Goal: Task Accomplishment & Management: Manage account settings

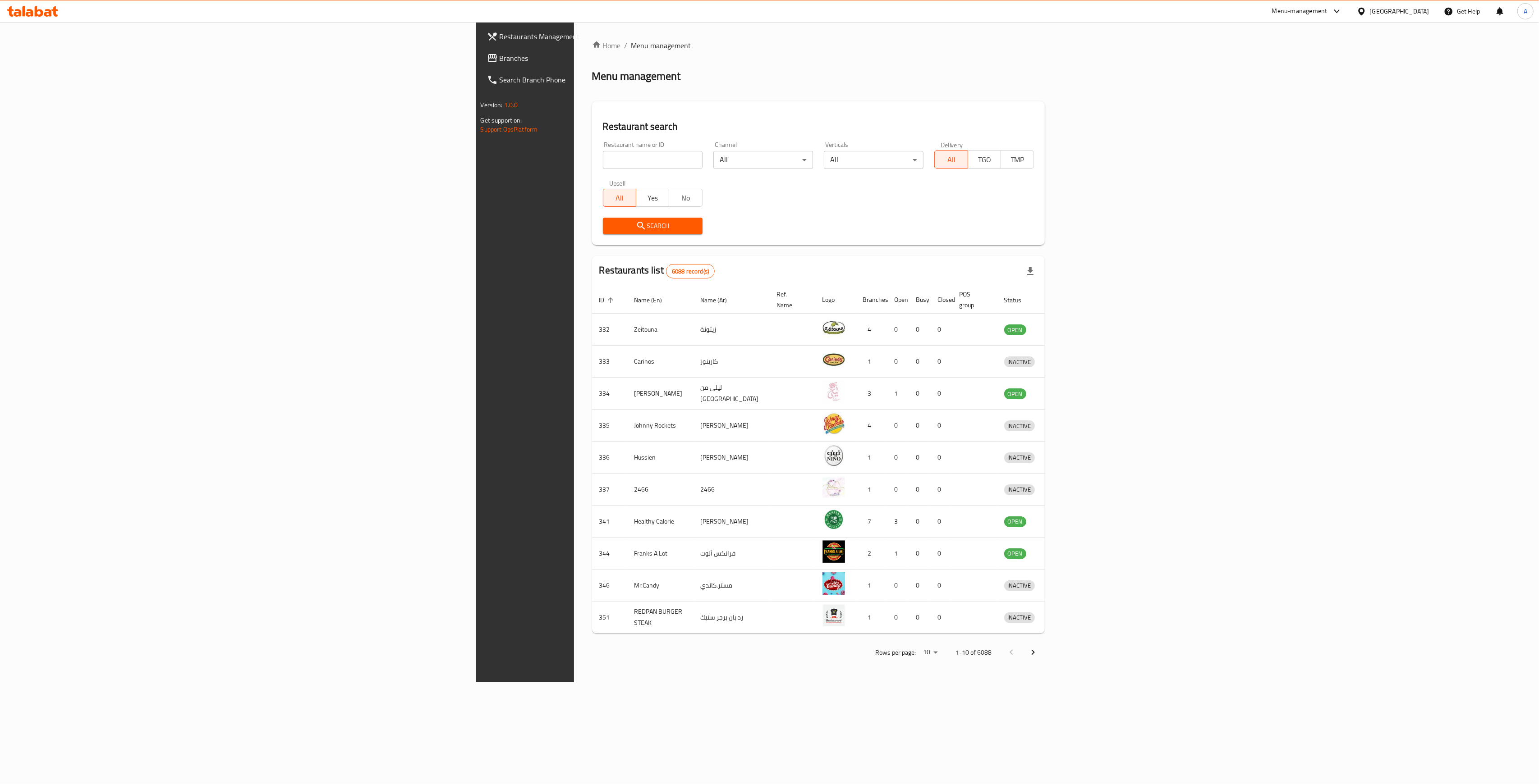
click at [603, 150] on div "Restaurant name or ID Restaurant name or ID" at bounding box center [652, 155] width 100 height 27
click at [603, 162] on input "search" at bounding box center [652, 160] width 100 height 18
type input "shatta"
click button "Search" at bounding box center [652, 226] width 100 height 17
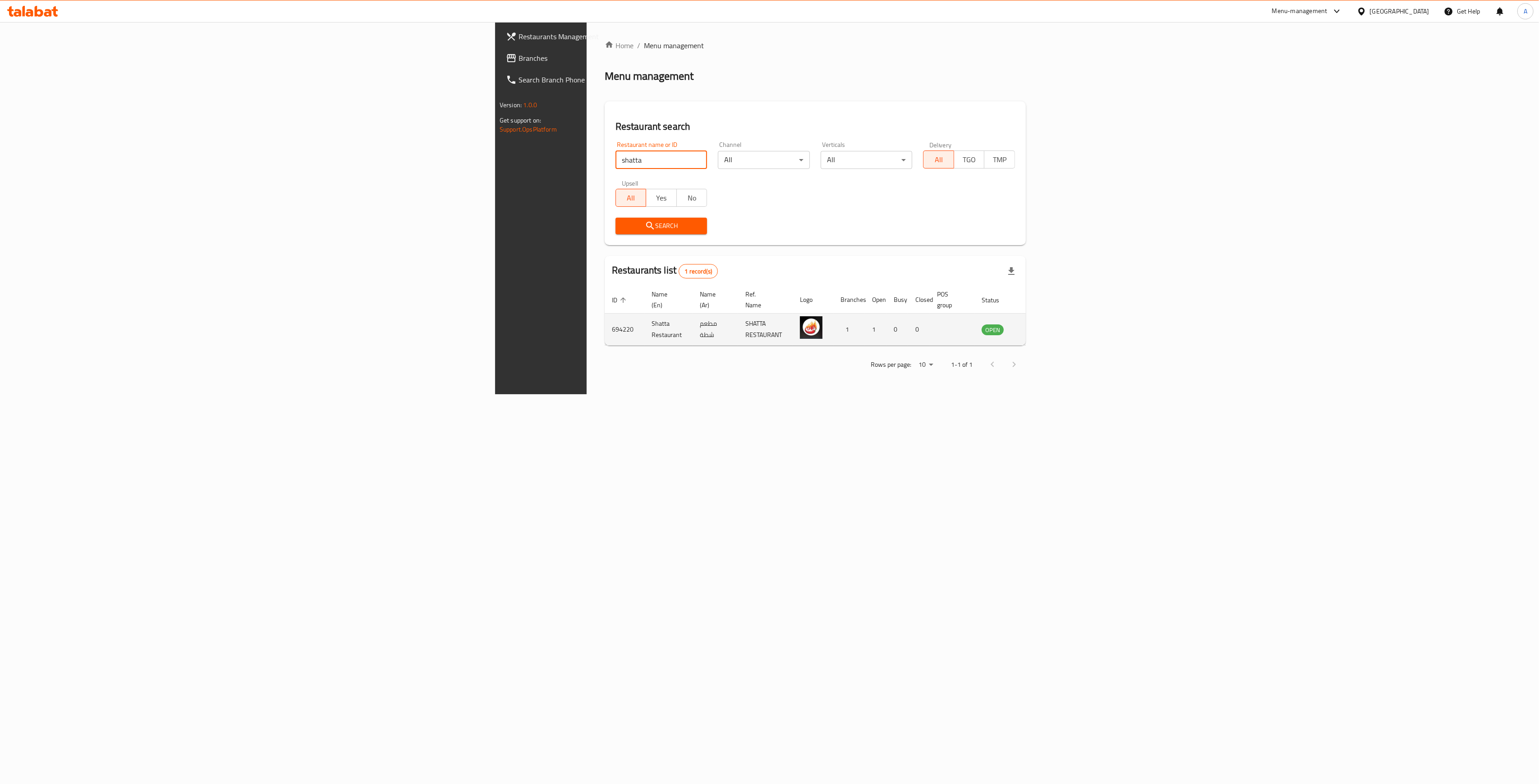
drag, startPoint x: 1442, startPoint y: 319, endPoint x: 1453, endPoint y: 321, distance: 11.2
click at [1053, 319] on td "enhanced table" at bounding box center [1037, 330] width 31 height 32
click at [1038, 328] on icon "enhanced table" at bounding box center [1036, 330] width 3 height 4
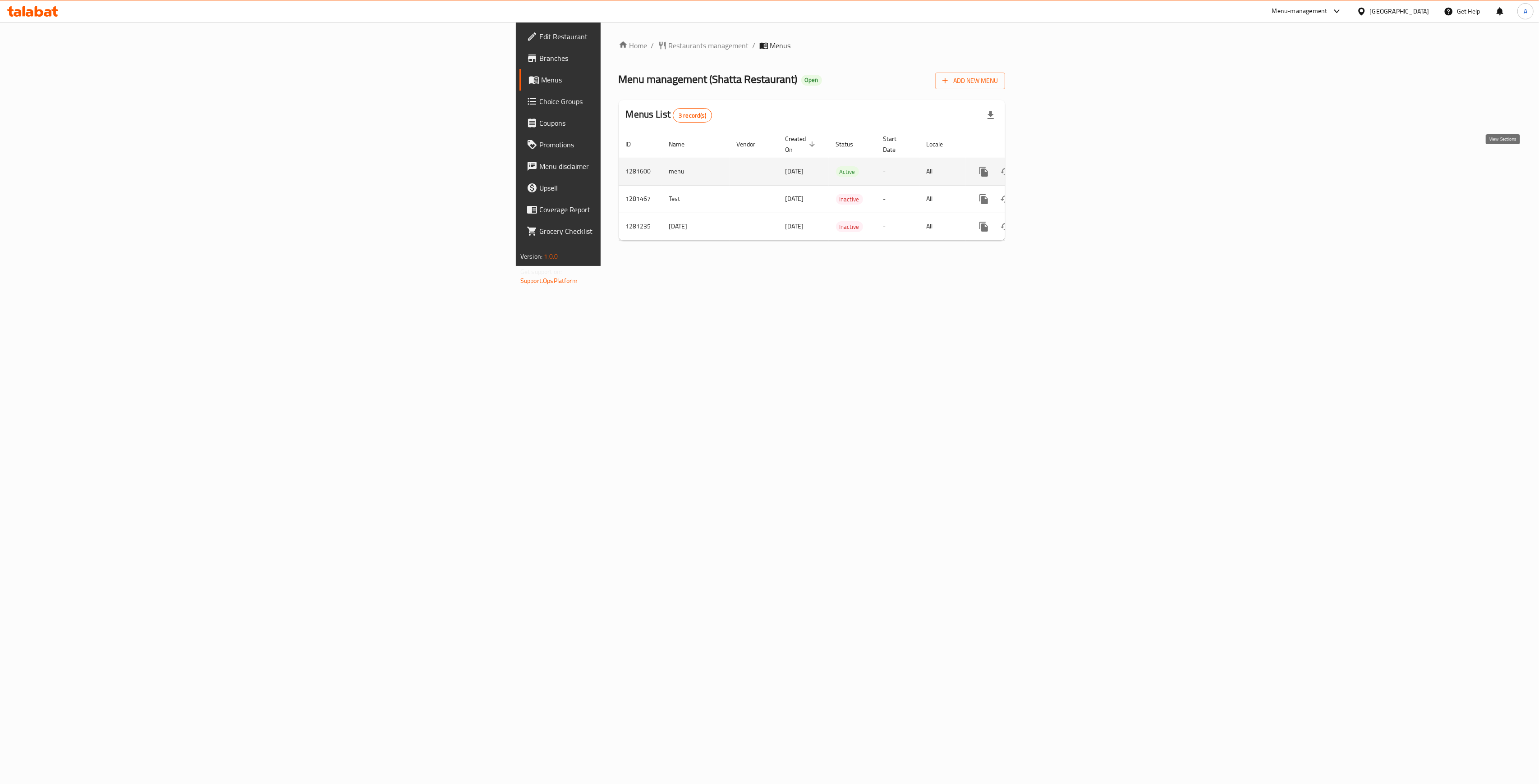
click at [1060, 161] on link "enhanced table" at bounding box center [1049, 171] width 22 height 21
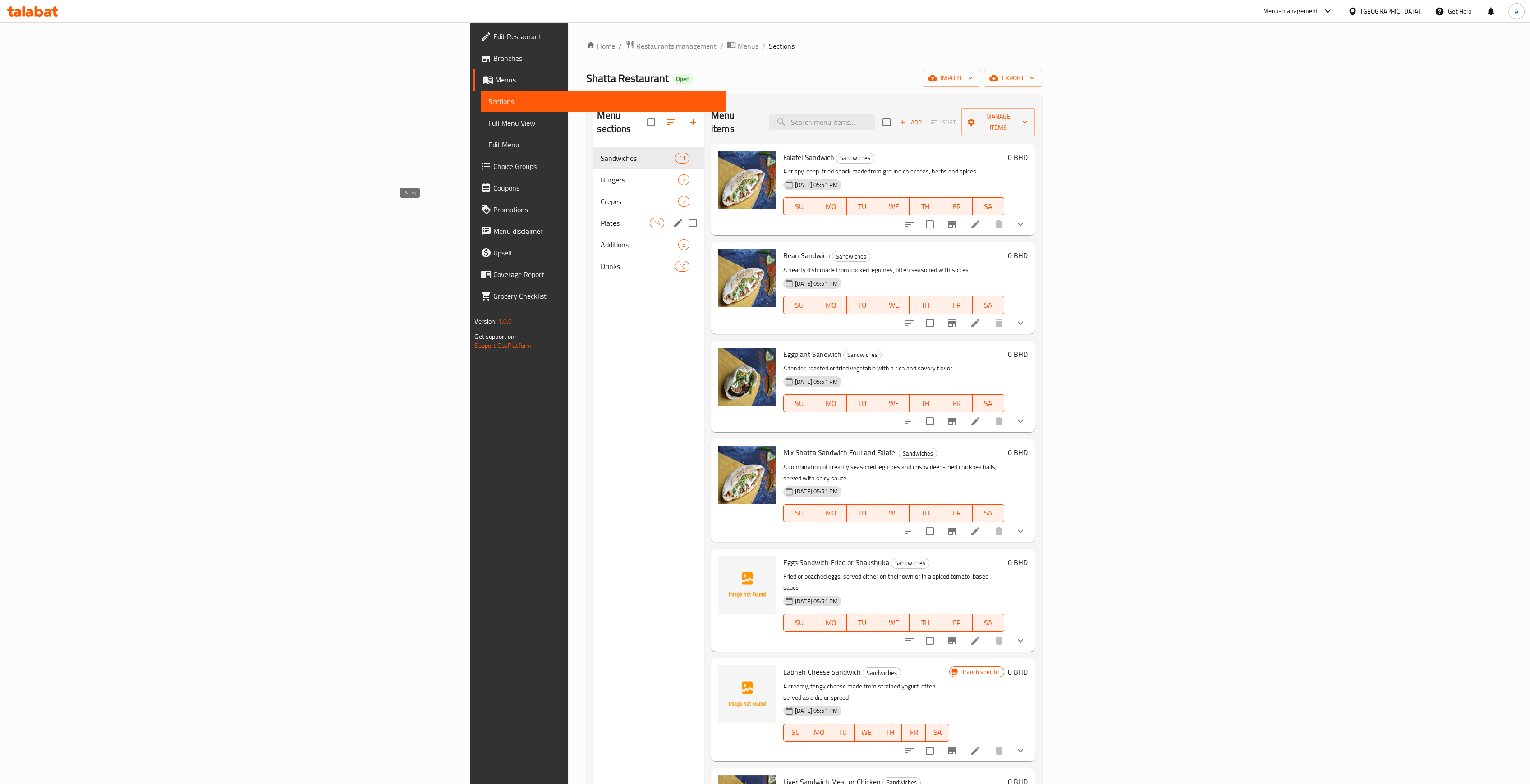
click at [600, 218] on span "Plates" at bounding box center [625, 223] width 49 height 11
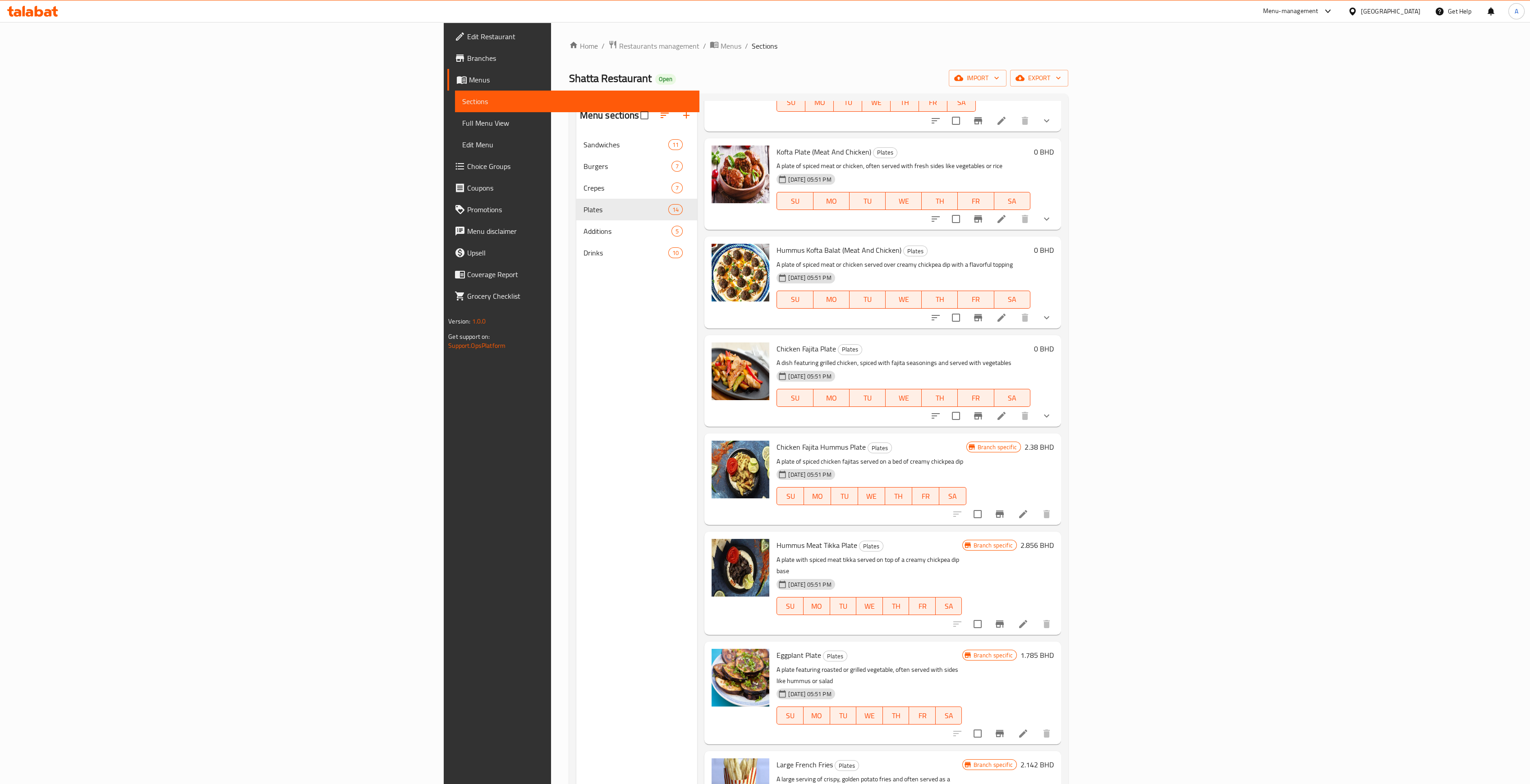
scroll to position [126, 0]
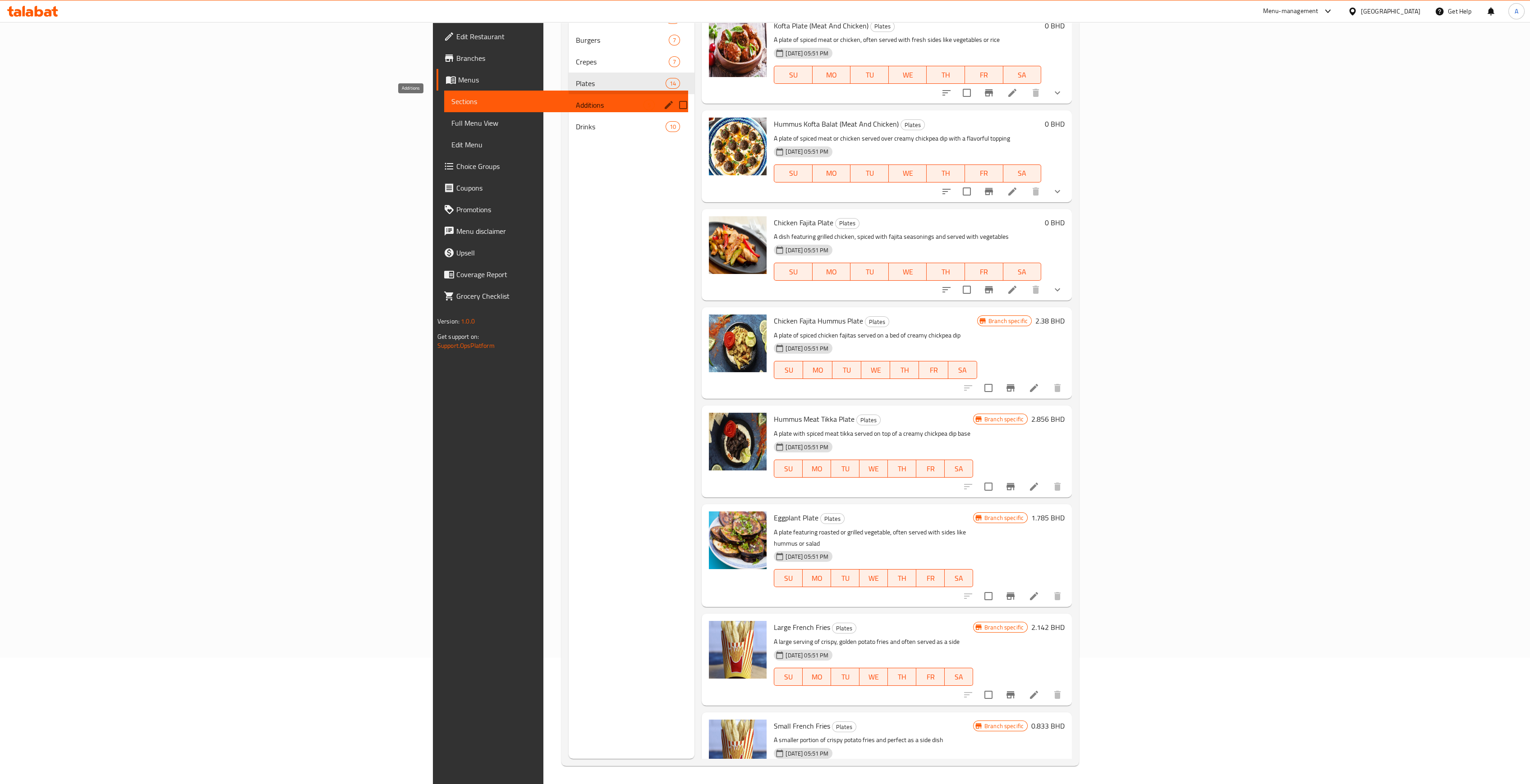
click at [576, 102] on span "Additions" at bounding box center [609, 105] width 68 height 11
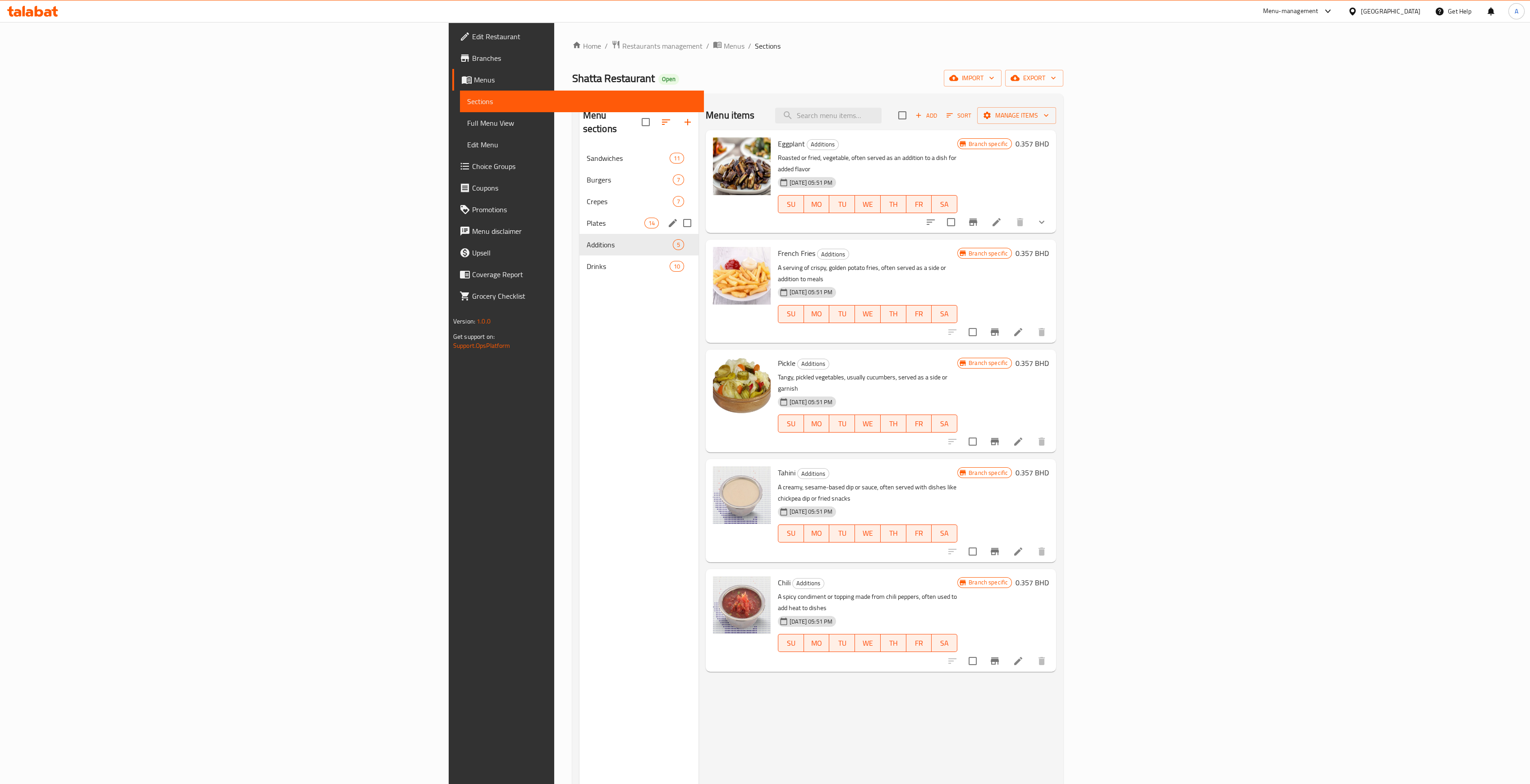
click at [580, 214] on div "Plates 14" at bounding box center [639, 223] width 119 height 21
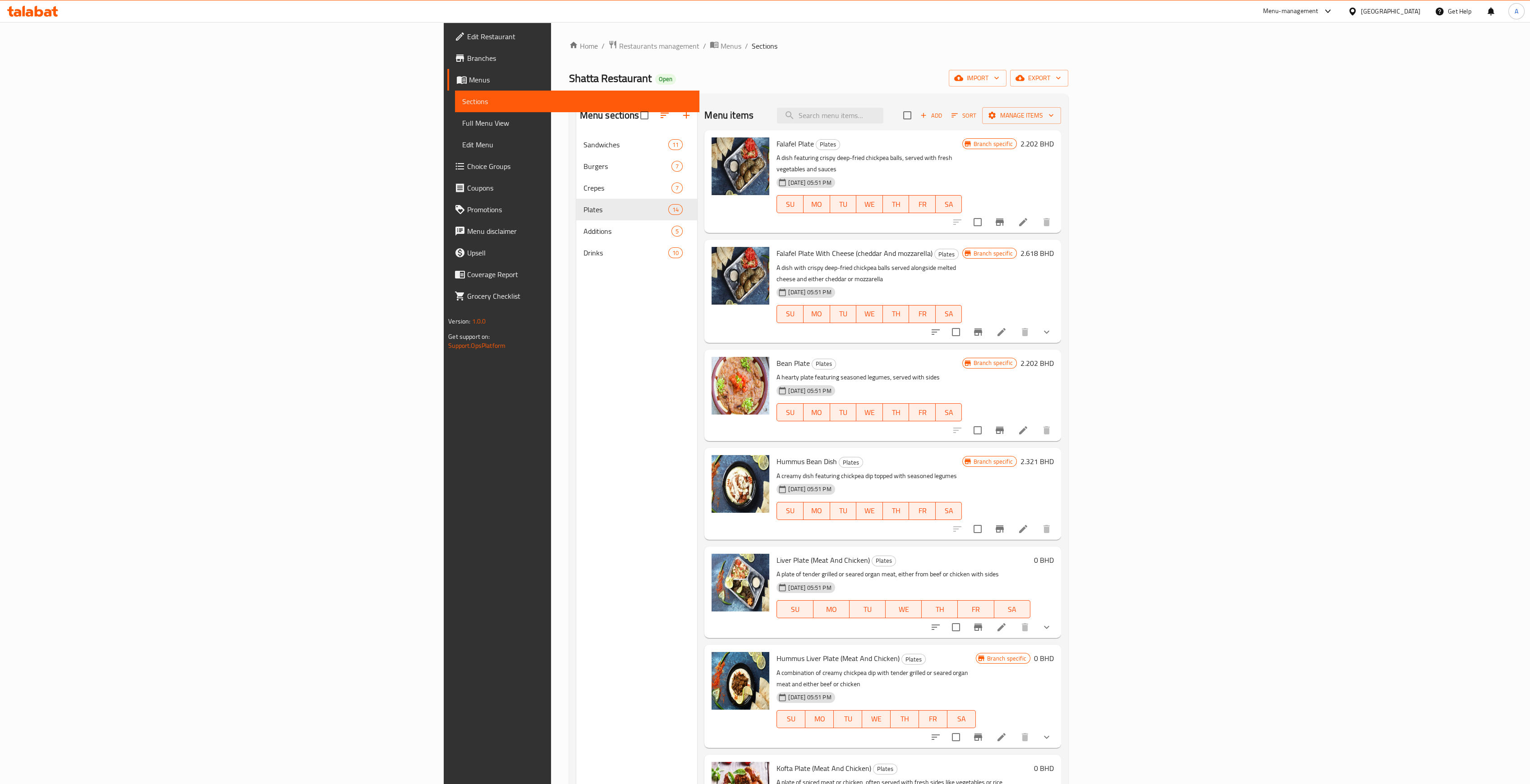
scroll to position [300, 0]
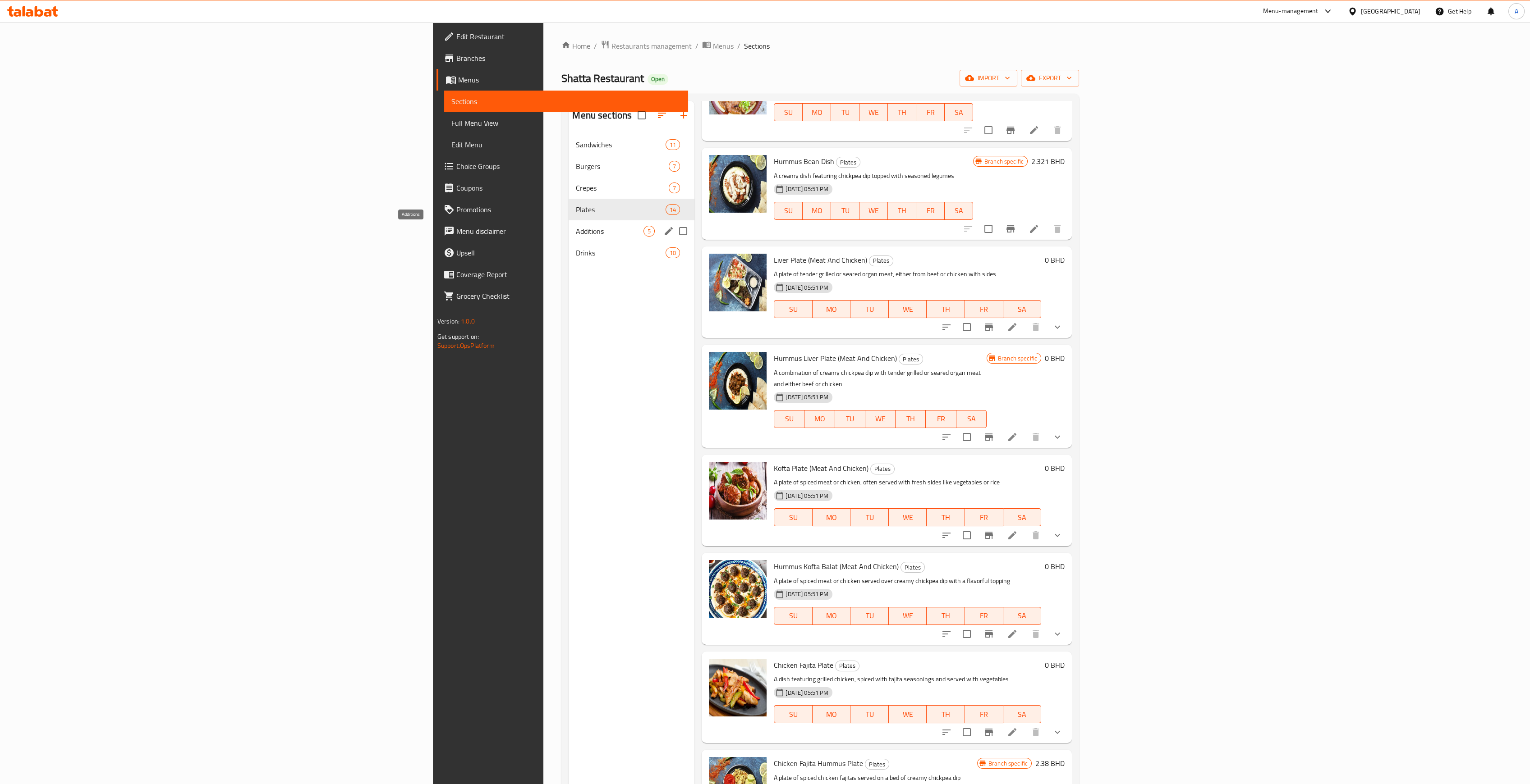
click at [576, 232] on span "Additions" at bounding box center [609, 231] width 68 height 11
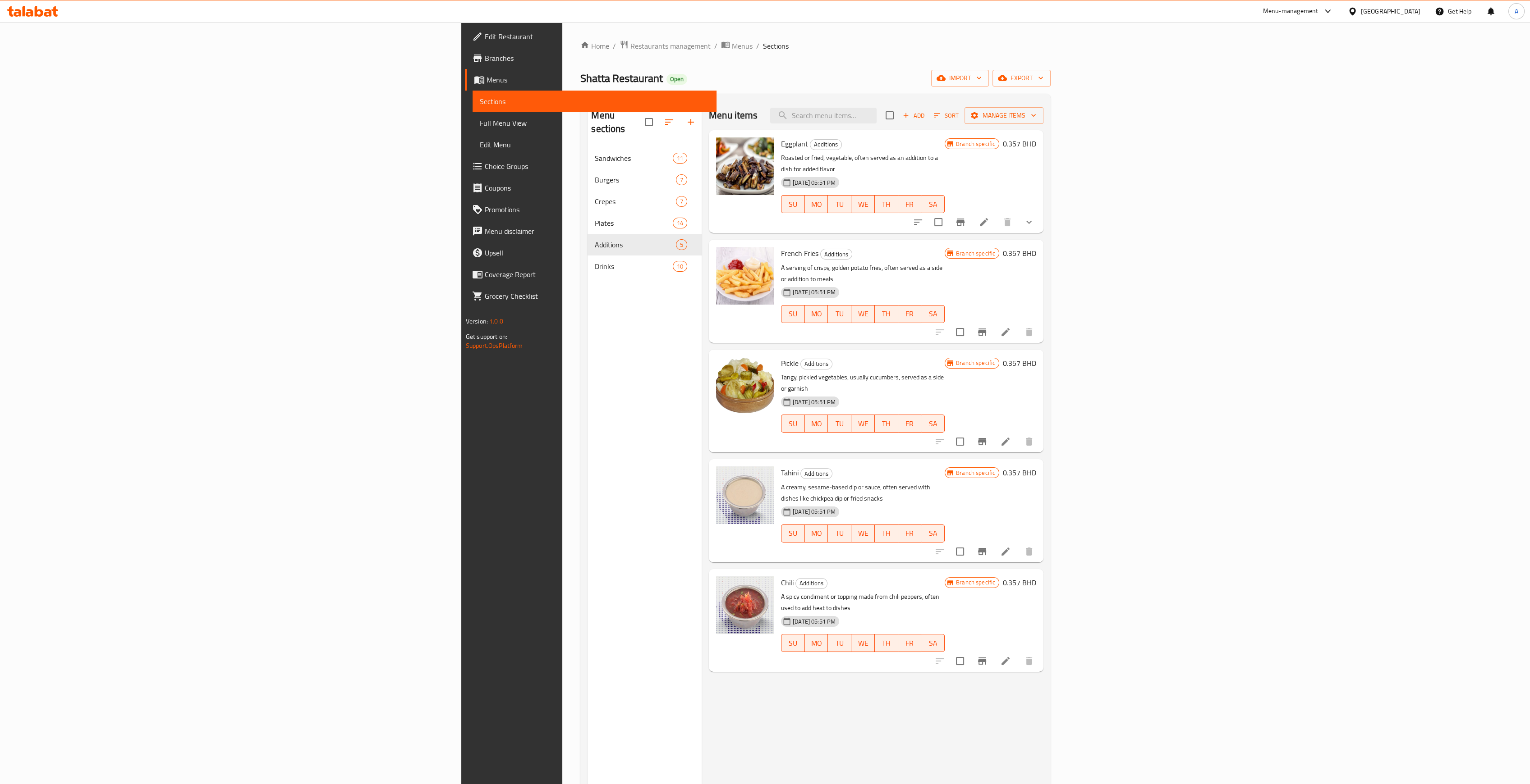
click at [926, 113] on span "Add" at bounding box center [913, 115] width 24 height 10
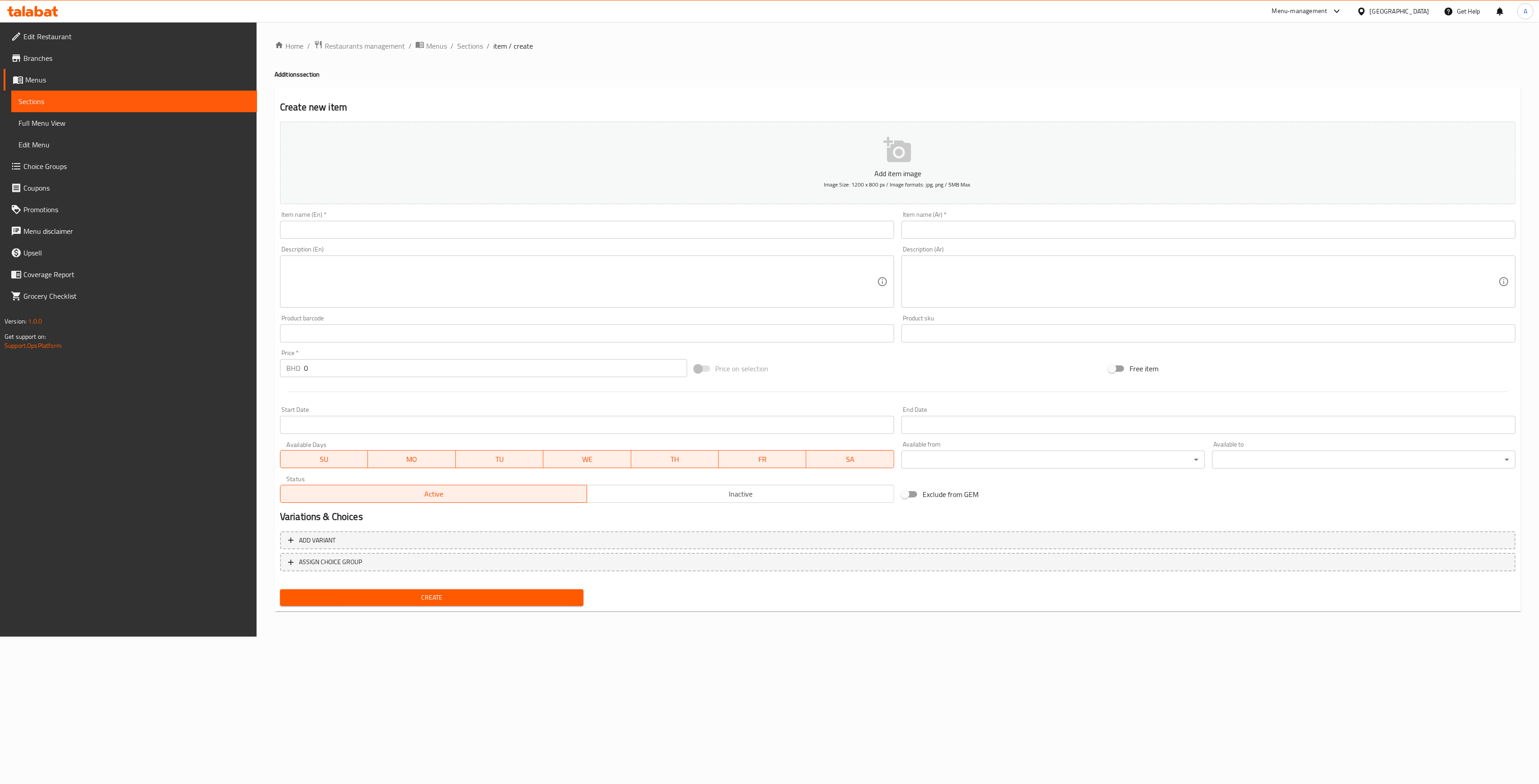
click at [447, 229] on input "text" at bounding box center [587, 230] width 614 height 18
click at [301, 232] on input "2 picieces o" at bounding box center [587, 230] width 614 height 18
click at [350, 239] on input "2 pieces o" at bounding box center [587, 230] width 614 height 18
type input "2 pieces of falafel"
drag, startPoint x: 1000, startPoint y: 229, endPoint x: 969, endPoint y: 233, distance: 31.3
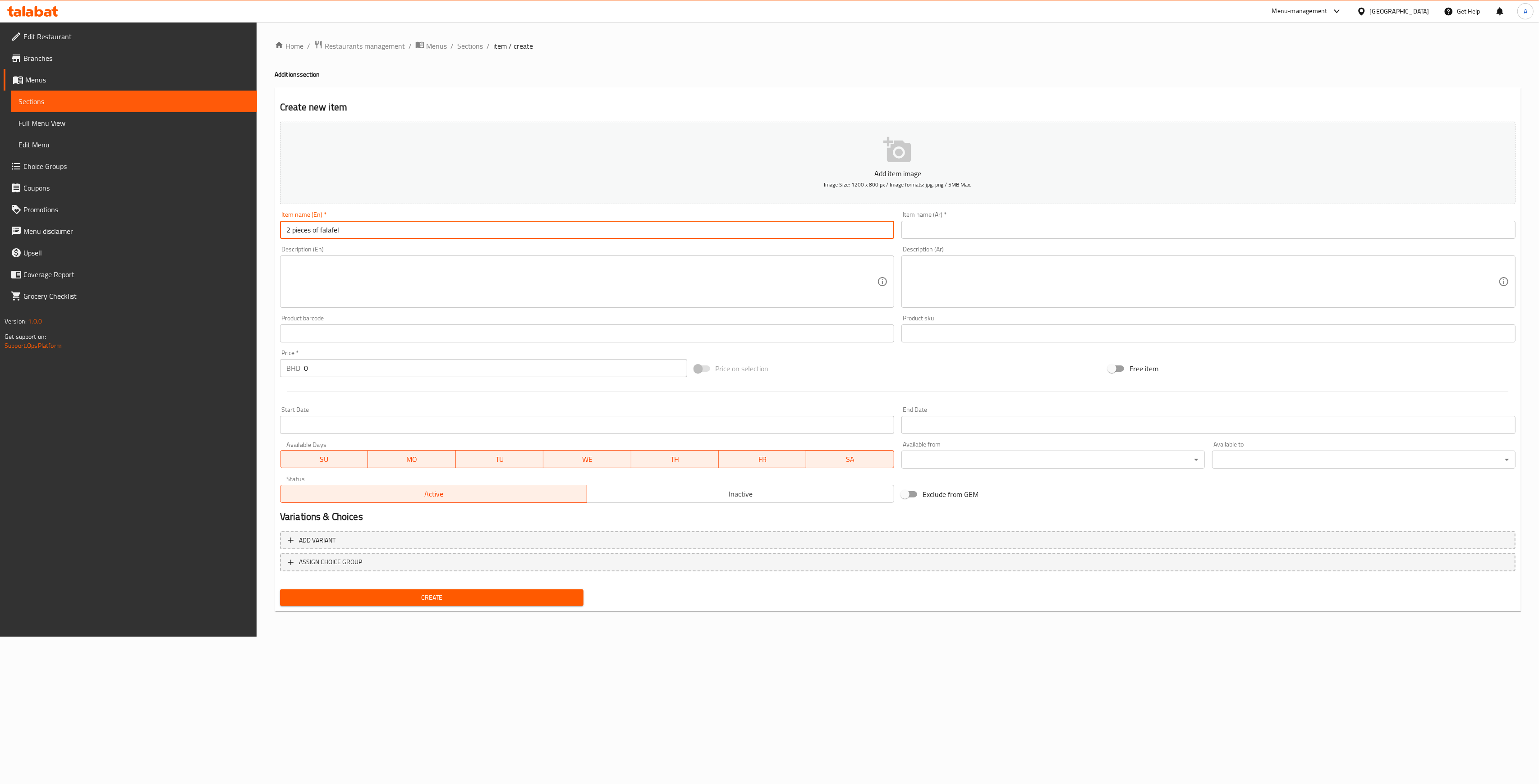
click at [1000, 229] on input "text" at bounding box center [1209, 230] width 614 height 18
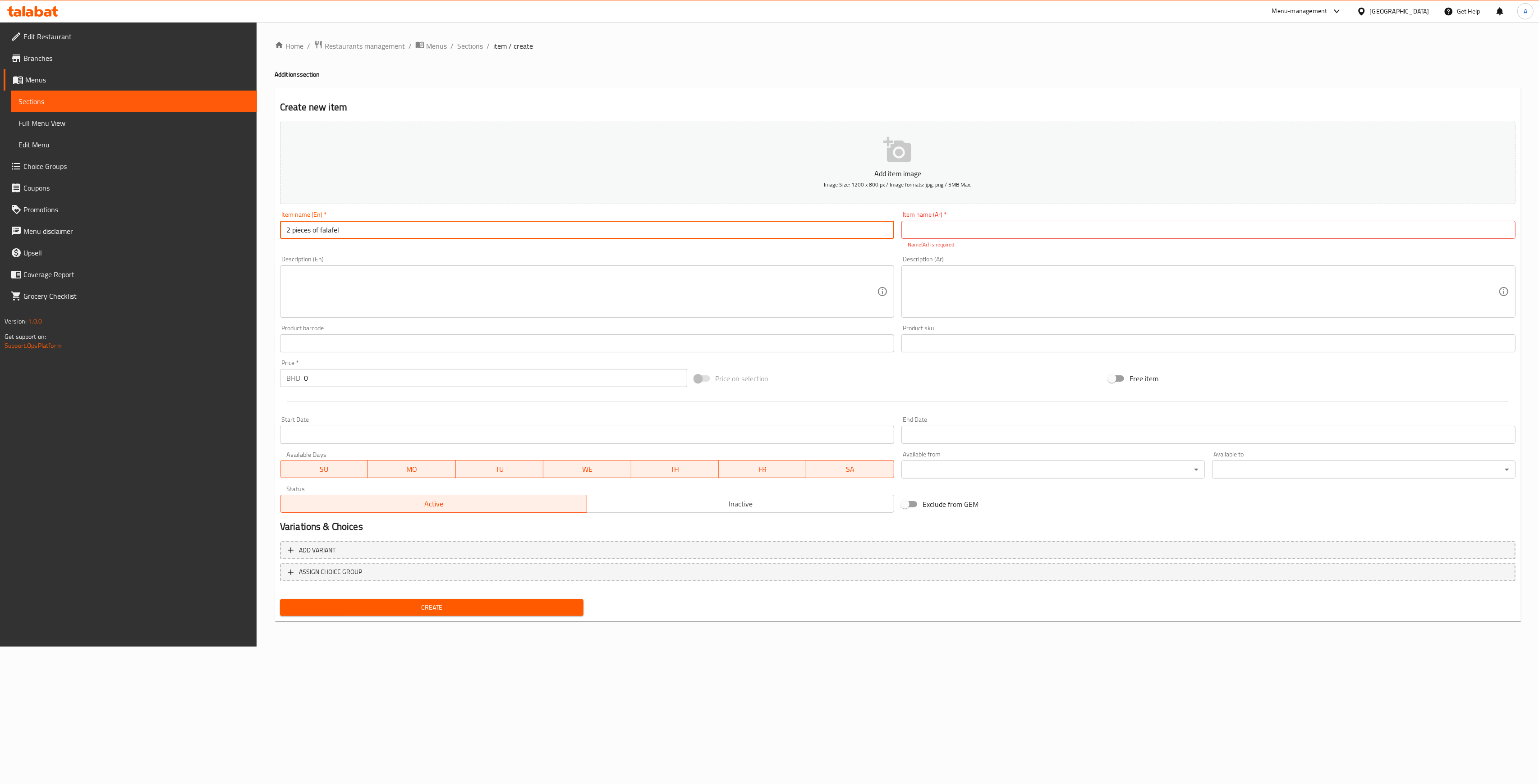
drag, startPoint x: 374, startPoint y: 230, endPoint x: 243, endPoint y: 227, distance: 131.0
click at [243, 227] on div "Edit Restaurant Branches Menus Sections Full Menu View Edit Menu Choice Groups …" at bounding box center [770, 334] width 1539 height 625
drag, startPoint x: 992, startPoint y: 236, endPoint x: 986, endPoint y: 235, distance: 6.1
click at [992, 236] on input "text" at bounding box center [1209, 230] width 614 height 18
paste input "قطعتين فلافل"
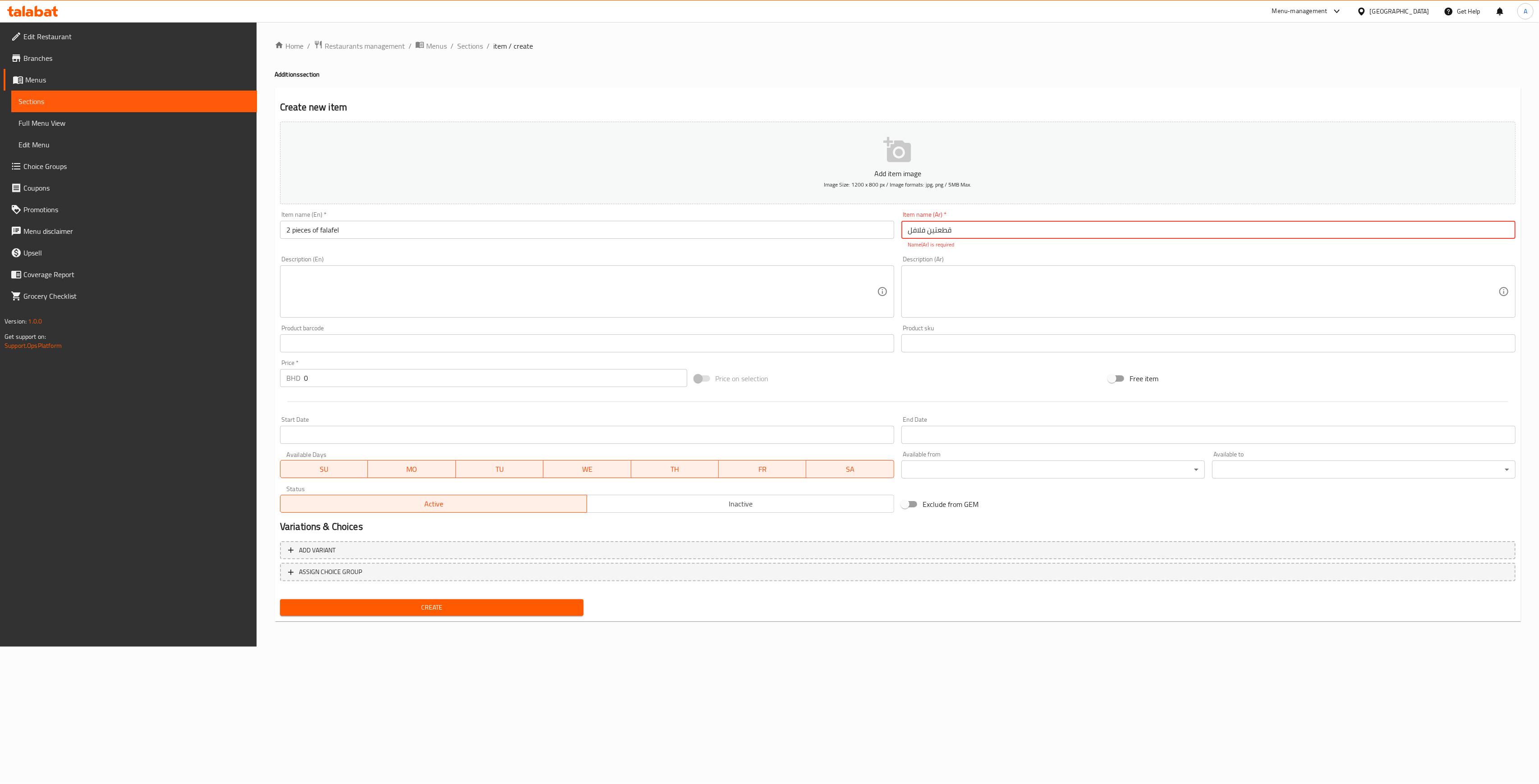
type input "قطعتين فلافل"
click at [386, 380] on div "Price   * BHD 0 Price *" at bounding box center [484, 373] width 415 height 35
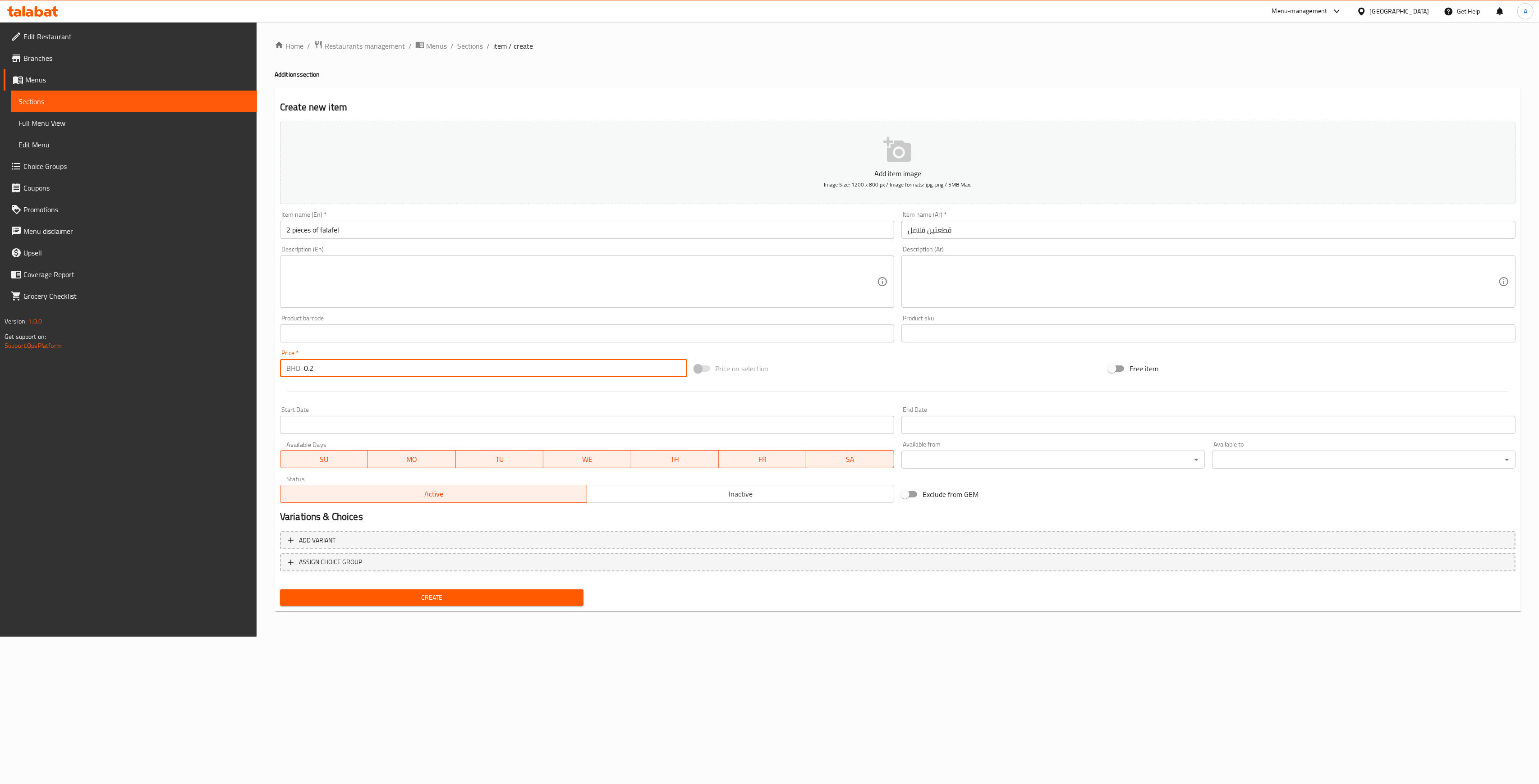
type input "0.2"
click at [469, 605] on button "Create" at bounding box center [432, 598] width 303 height 17
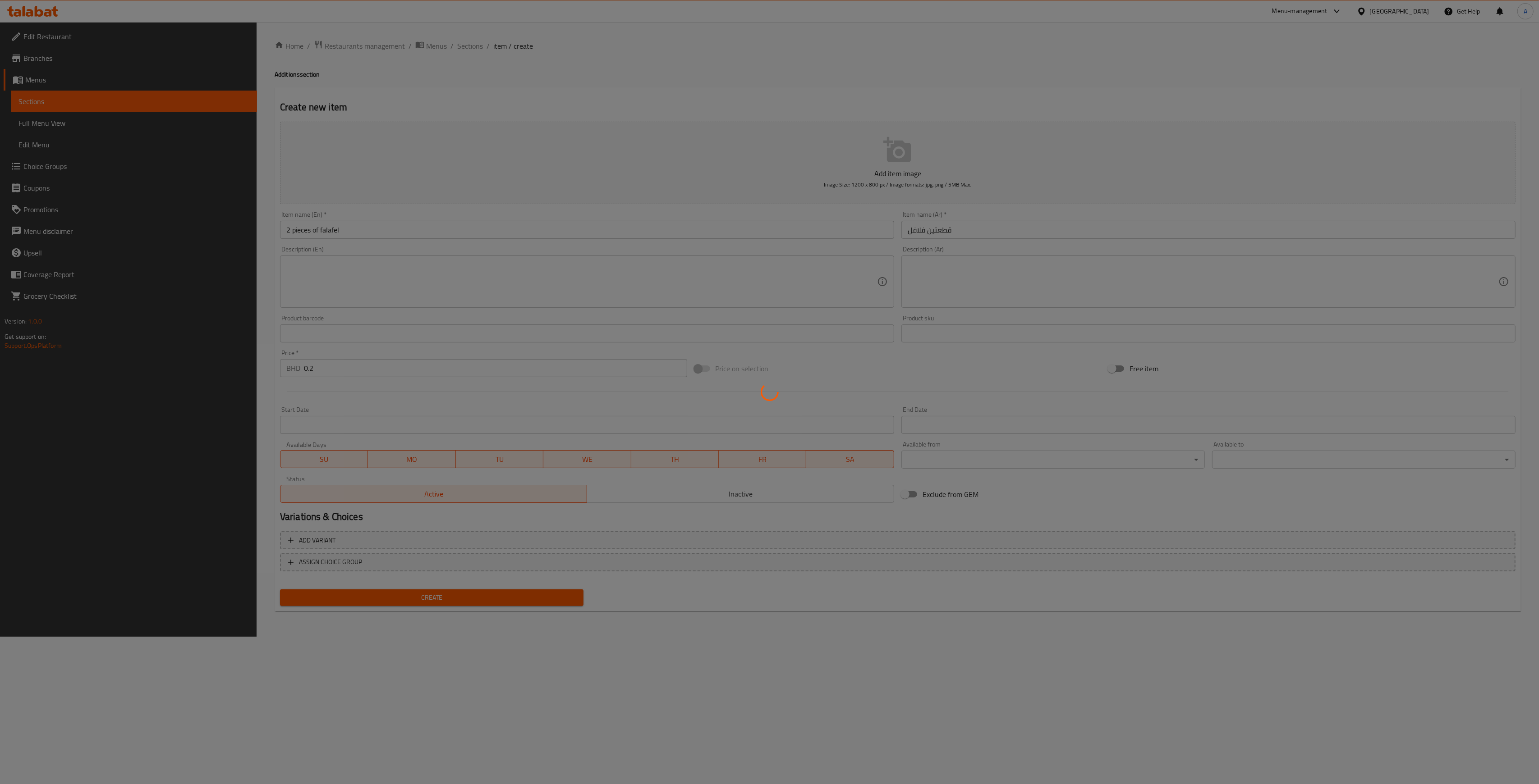
type input "0"
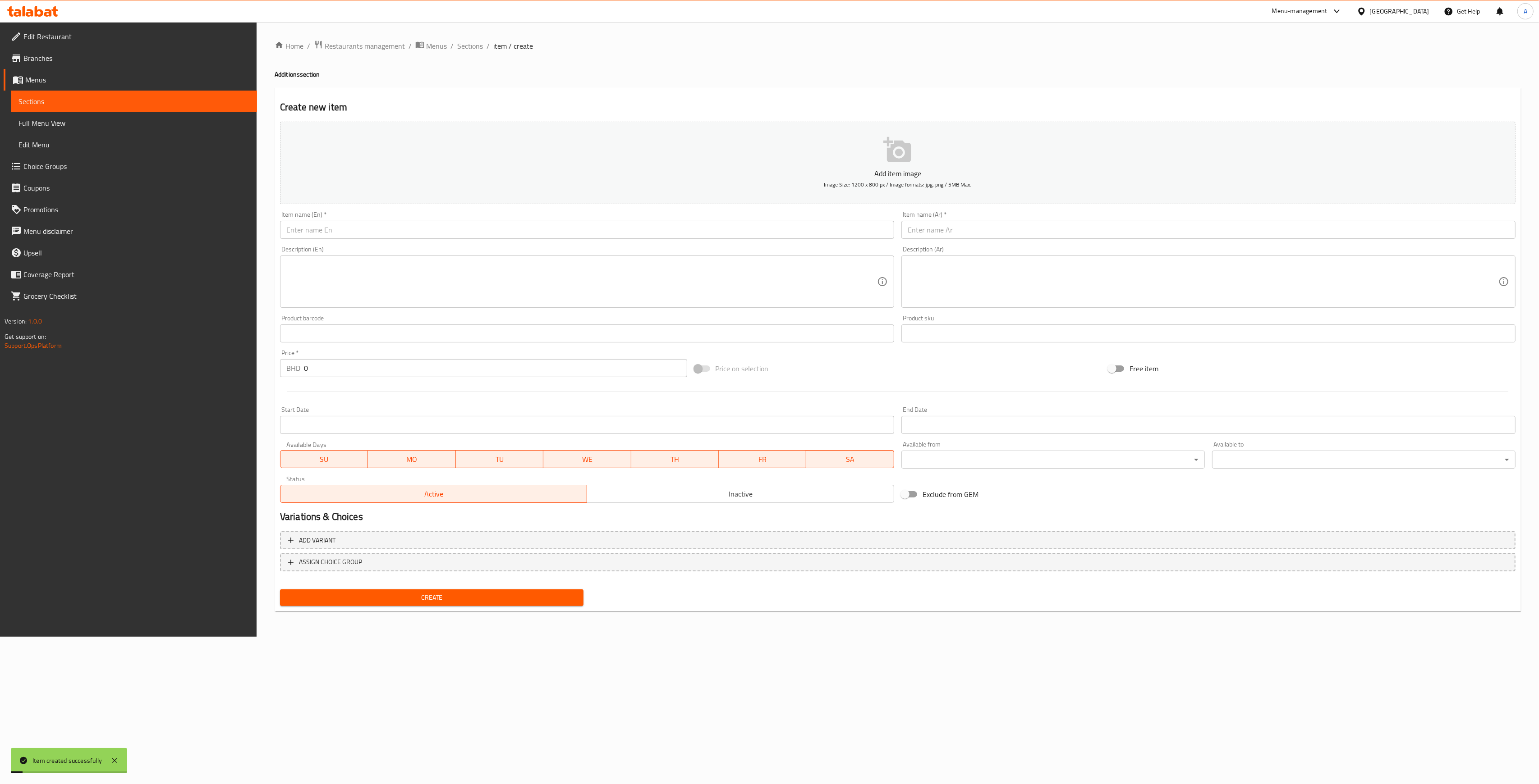
click at [135, 108] on link "Sections" at bounding box center [134, 102] width 246 height 21
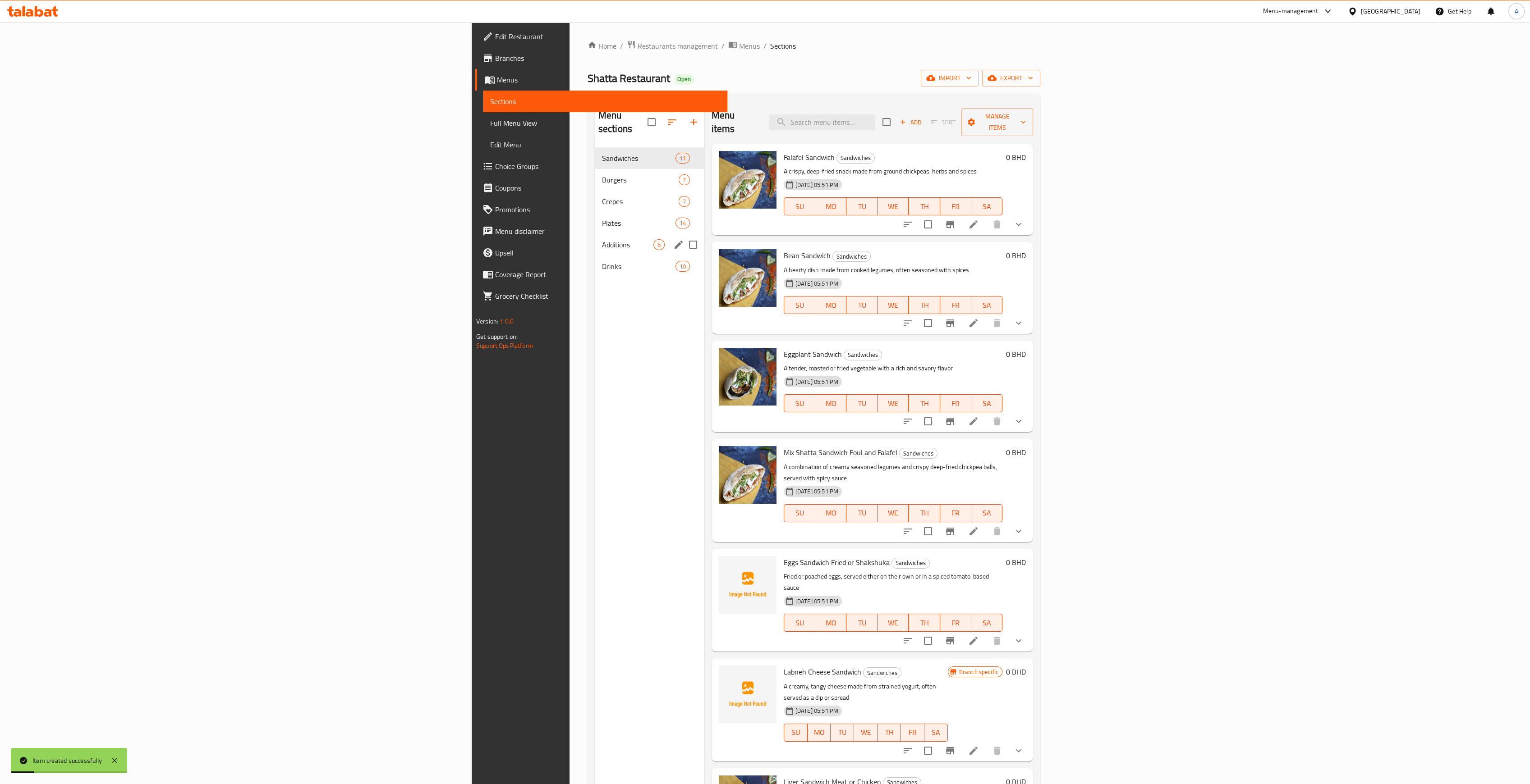
click at [595, 234] on div "Additions 6" at bounding box center [649, 245] width 109 height 21
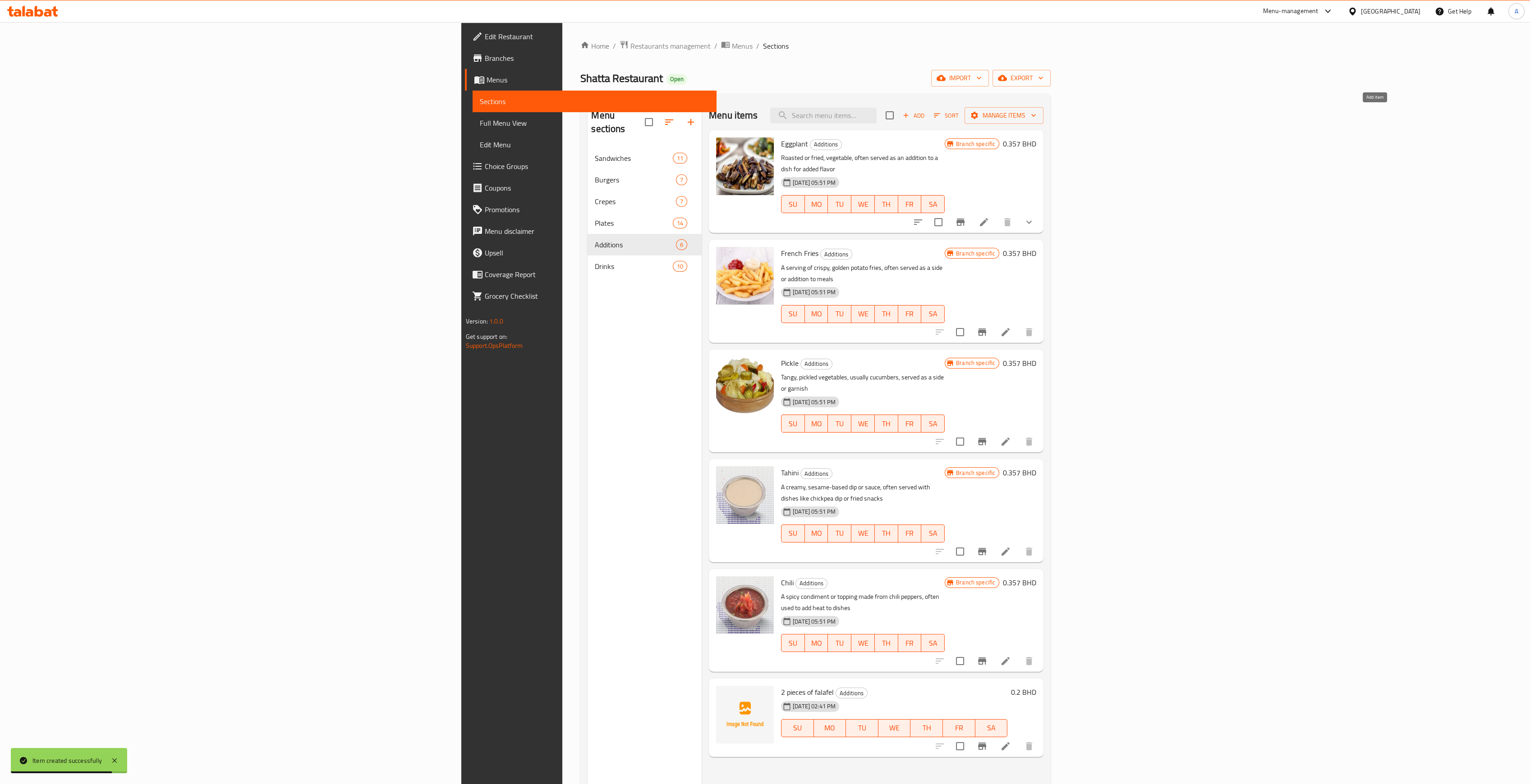
click at [926, 117] on span "Add" at bounding box center [913, 115] width 24 height 10
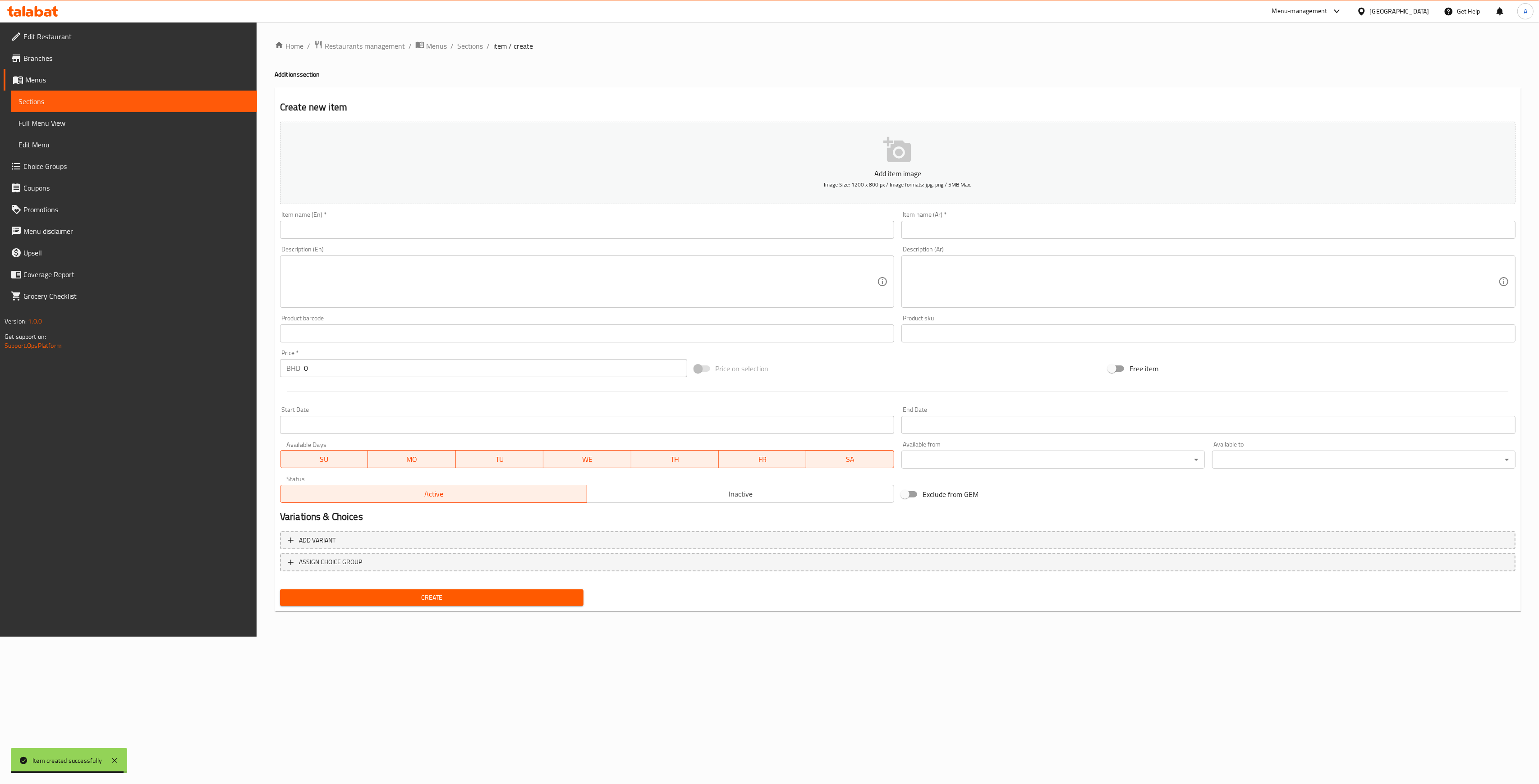
click at [394, 235] on input "text" at bounding box center [587, 230] width 614 height 18
paste input "Cheese falafel (cheddar/mozzarella)"
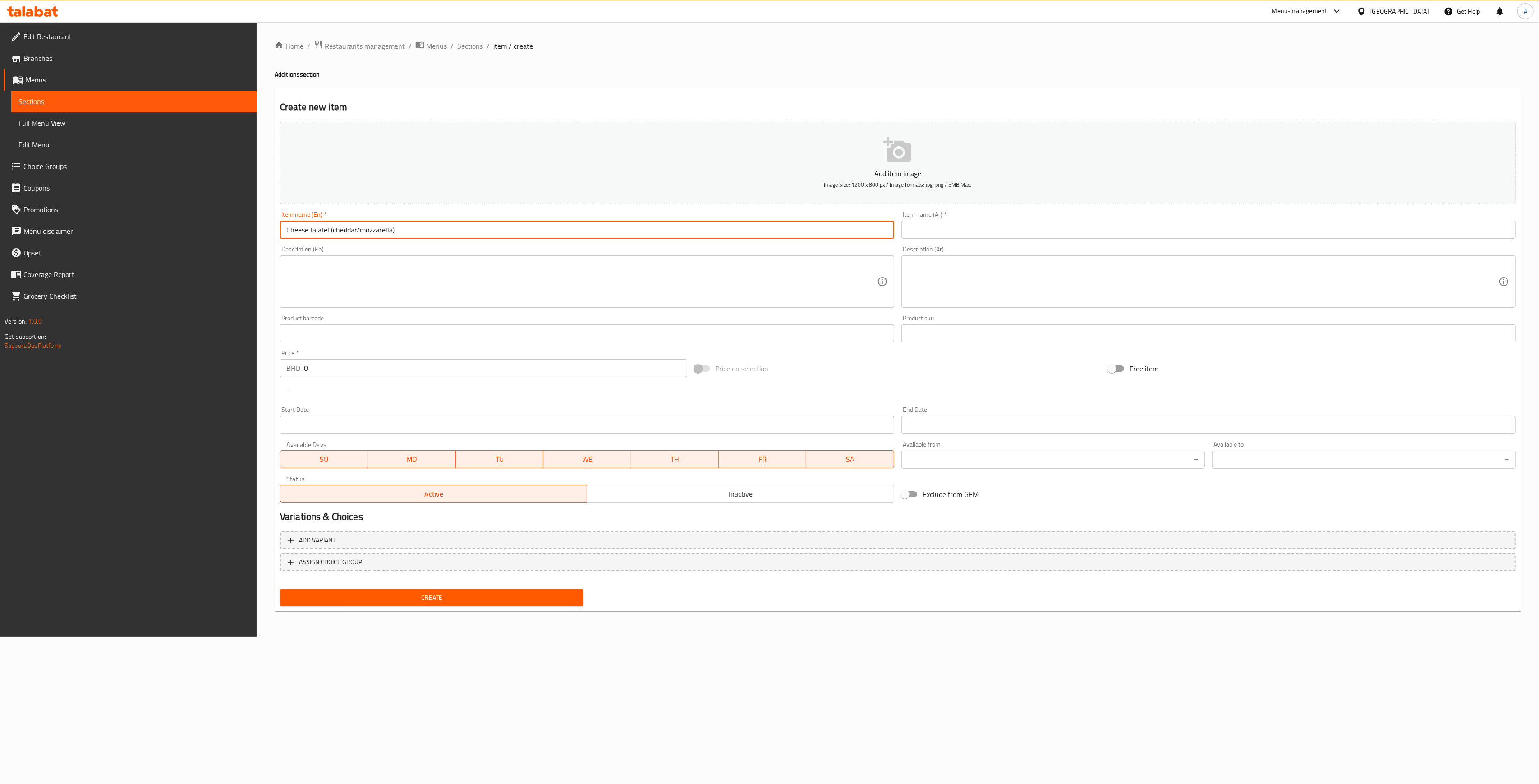
type input "Cheese falafel (cheddar/mozzarella)"
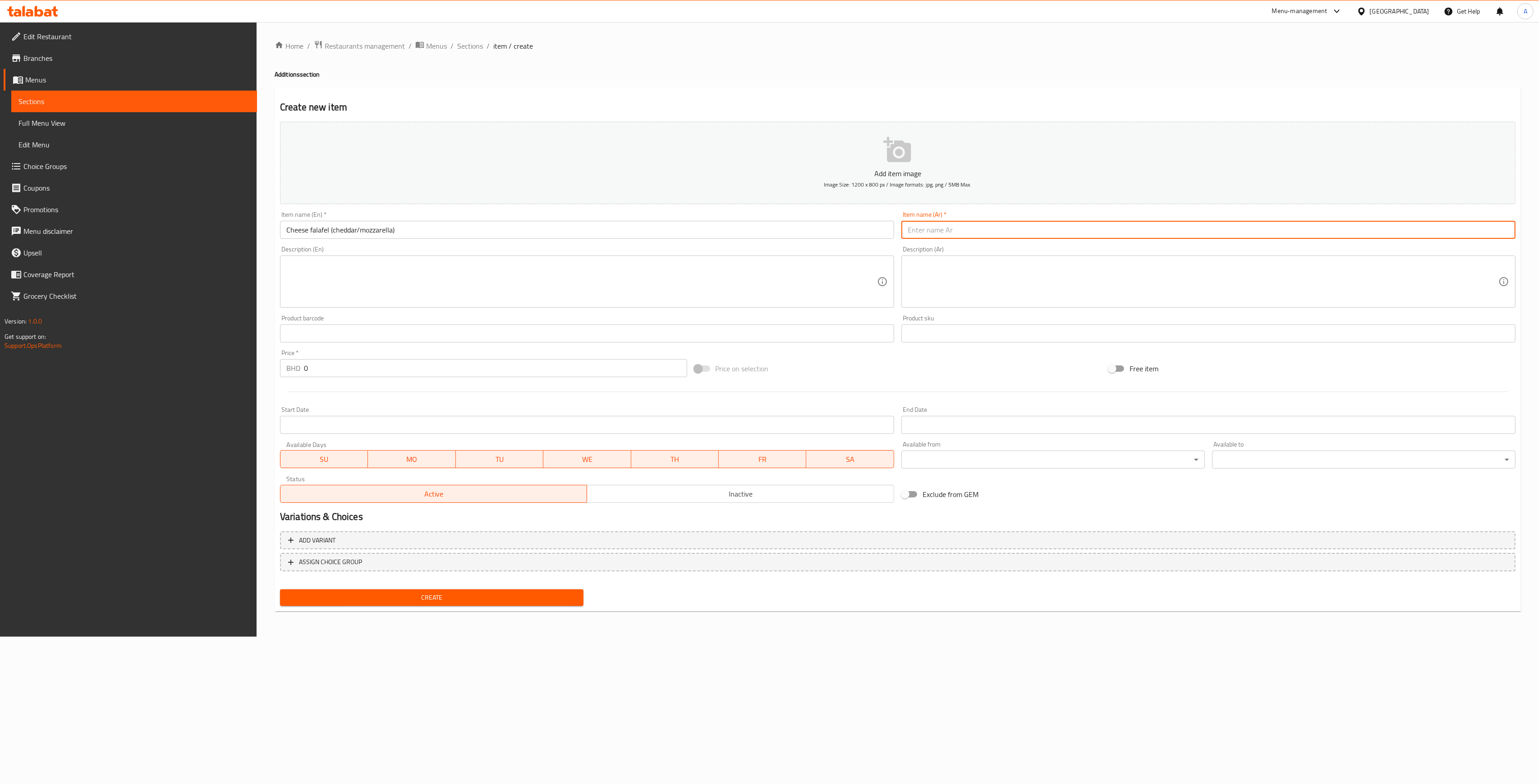
click at [942, 225] on input "text" at bounding box center [1209, 230] width 614 height 18
paste input "فلافل بالجبن (شيدر/موزاريلا)"
type input "فلافل بالجبن (شيدر/موزاريلا)"
click at [339, 372] on input "0" at bounding box center [496, 368] width 384 height 18
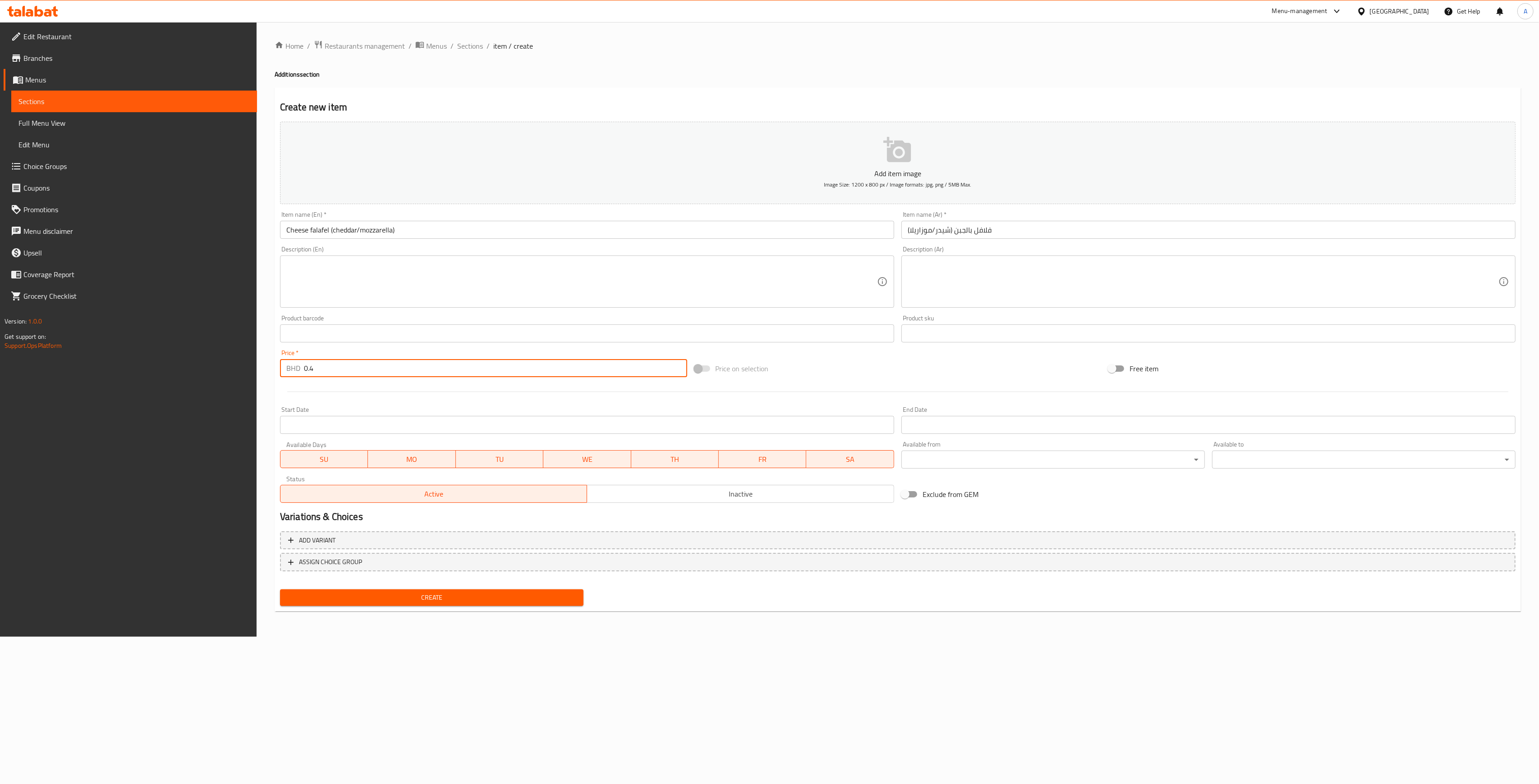
type input "0.4"
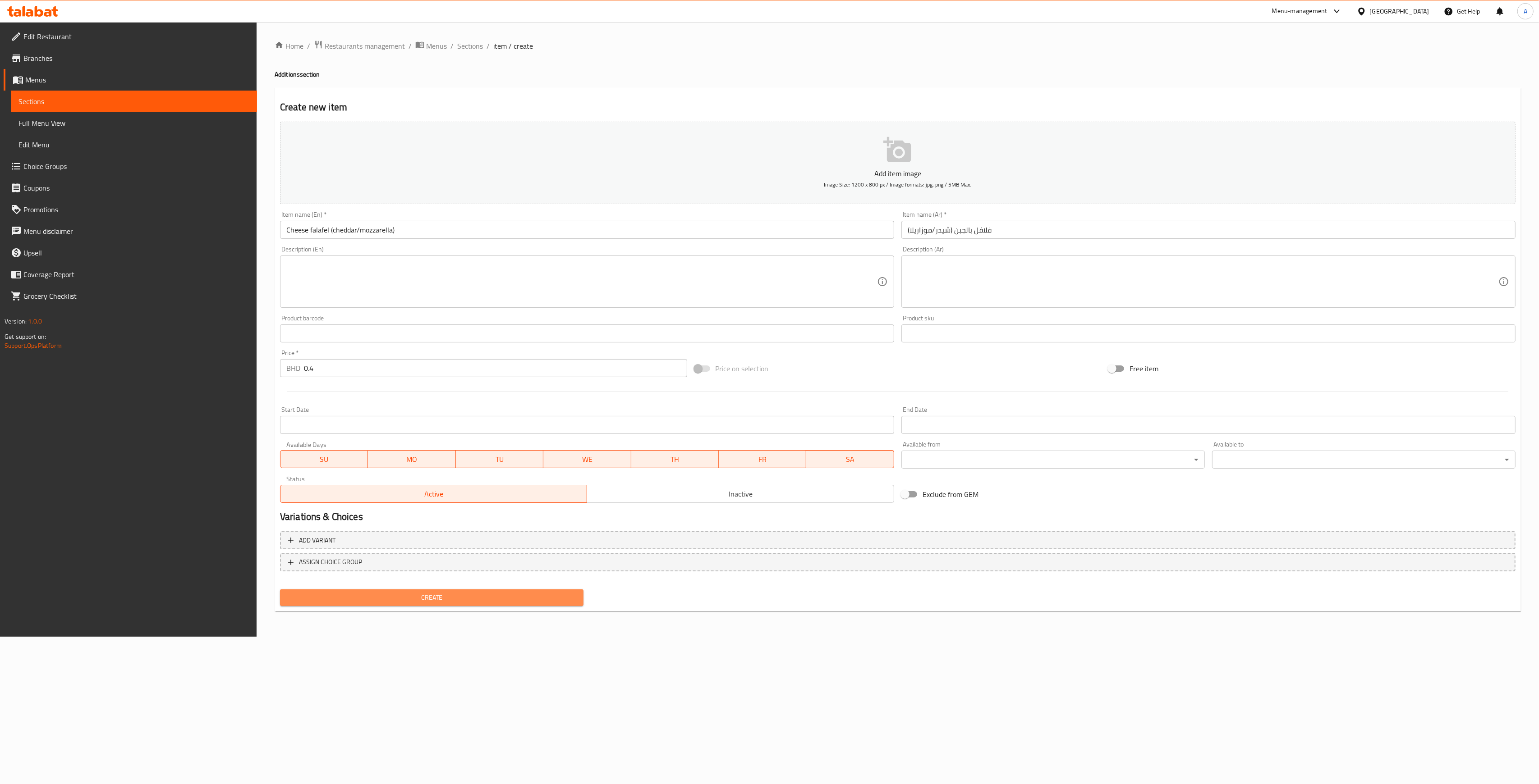
click at [391, 600] on span "Create" at bounding box center [432, 598] width 289 height 11
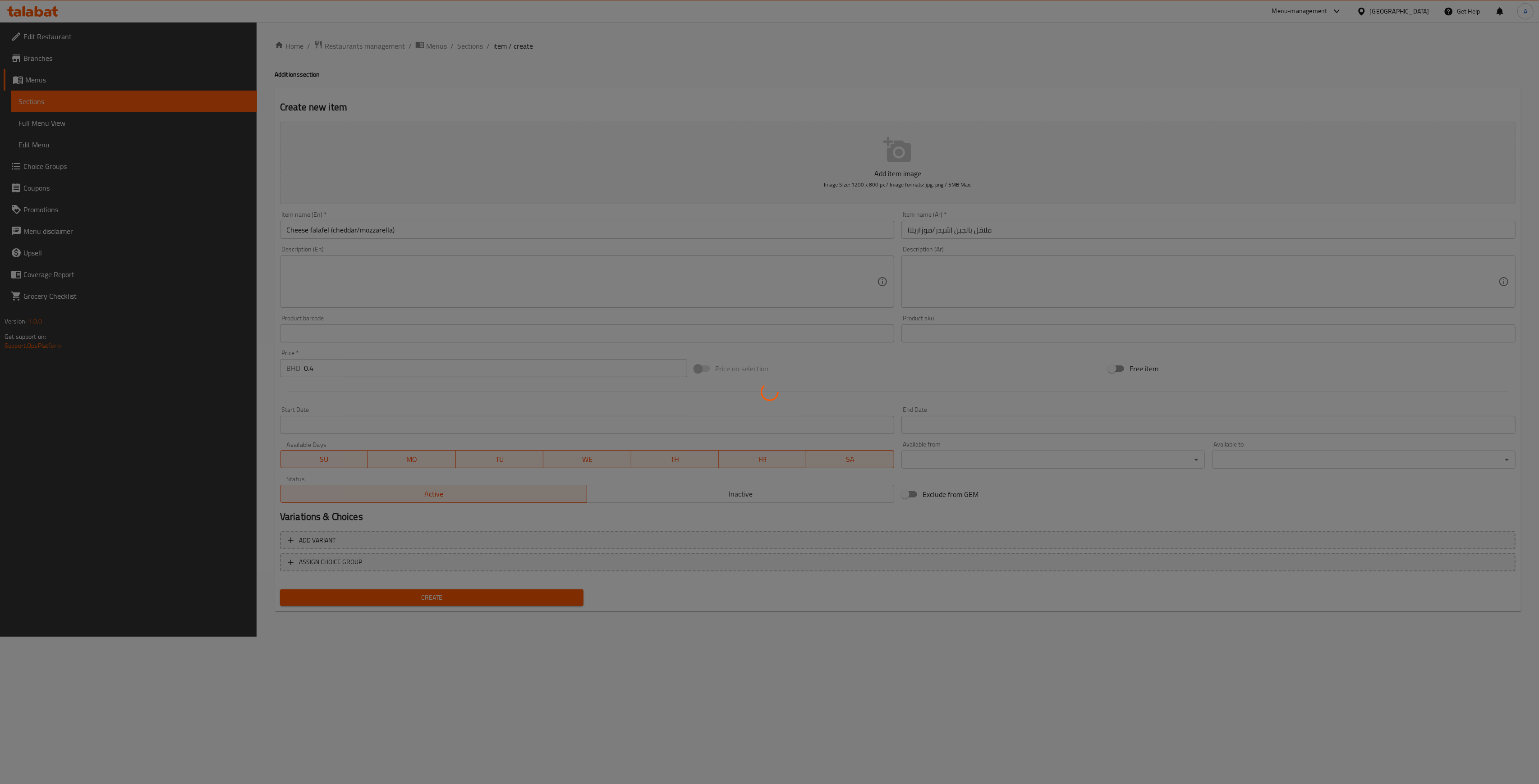
type input "0"
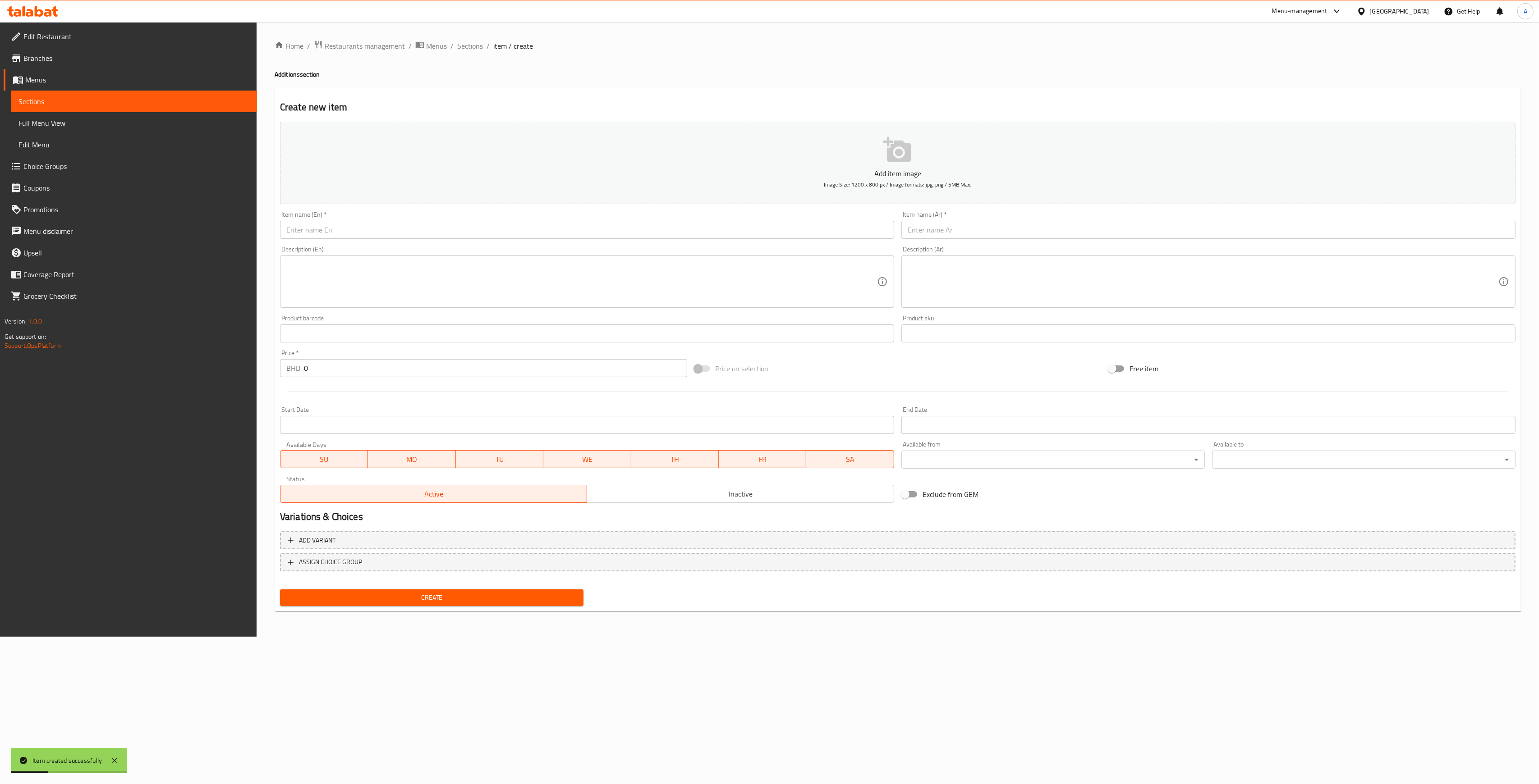
drag, startPoint x: 148, startPoint y: 101, endPoint x: 146, endPoint y: 109, distance: 8.2
click at [148, 101] on span "Sections" at bounding box center [134, 102] width 231 height 11
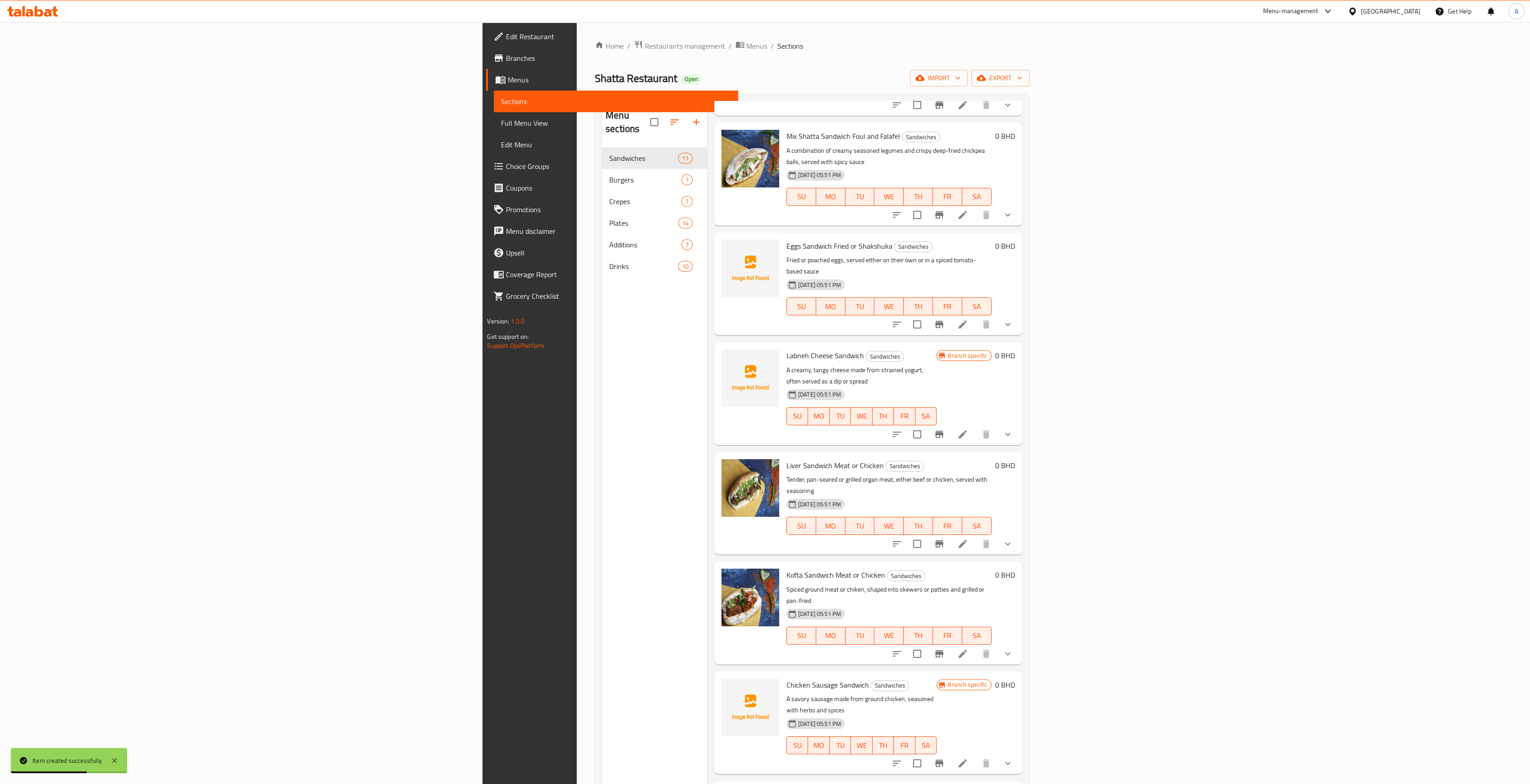
scroll to position [321, 0]
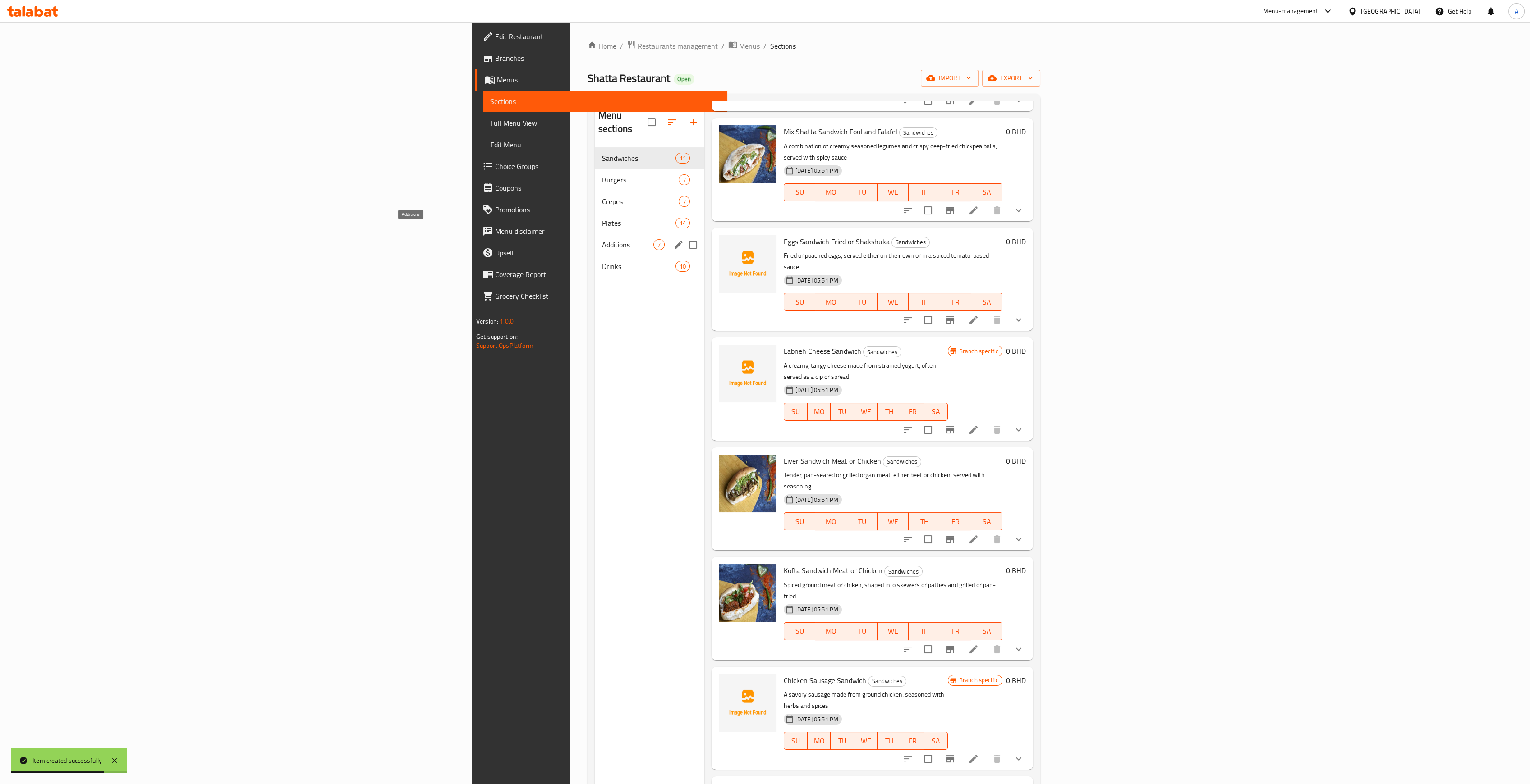
click at [602, 239] on span "Additions" at bounding box center [628, 245] width 51 height 11
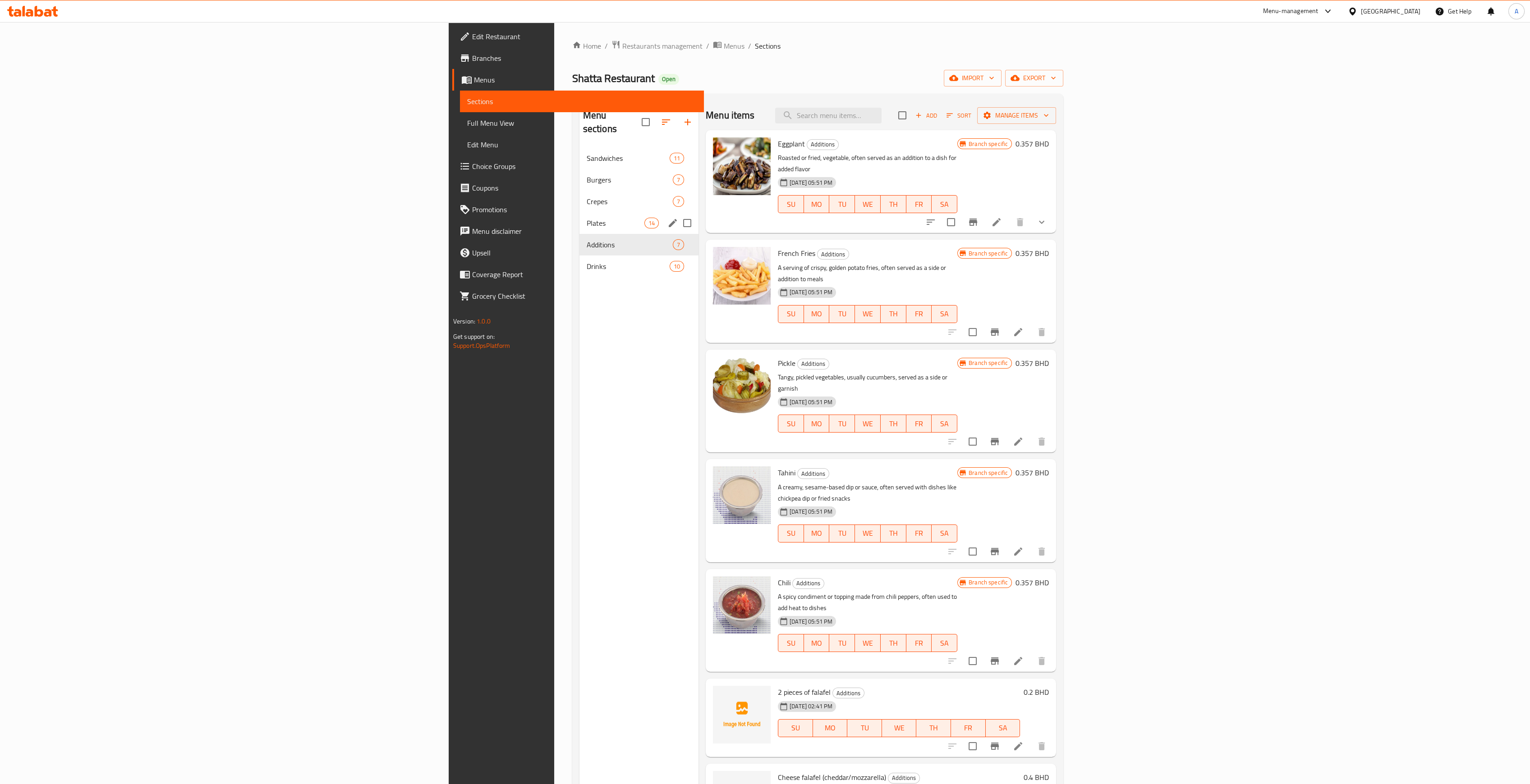
click at [580, 214] on div "Plates 14" at bounding box center [639, 223] width 119 height 21
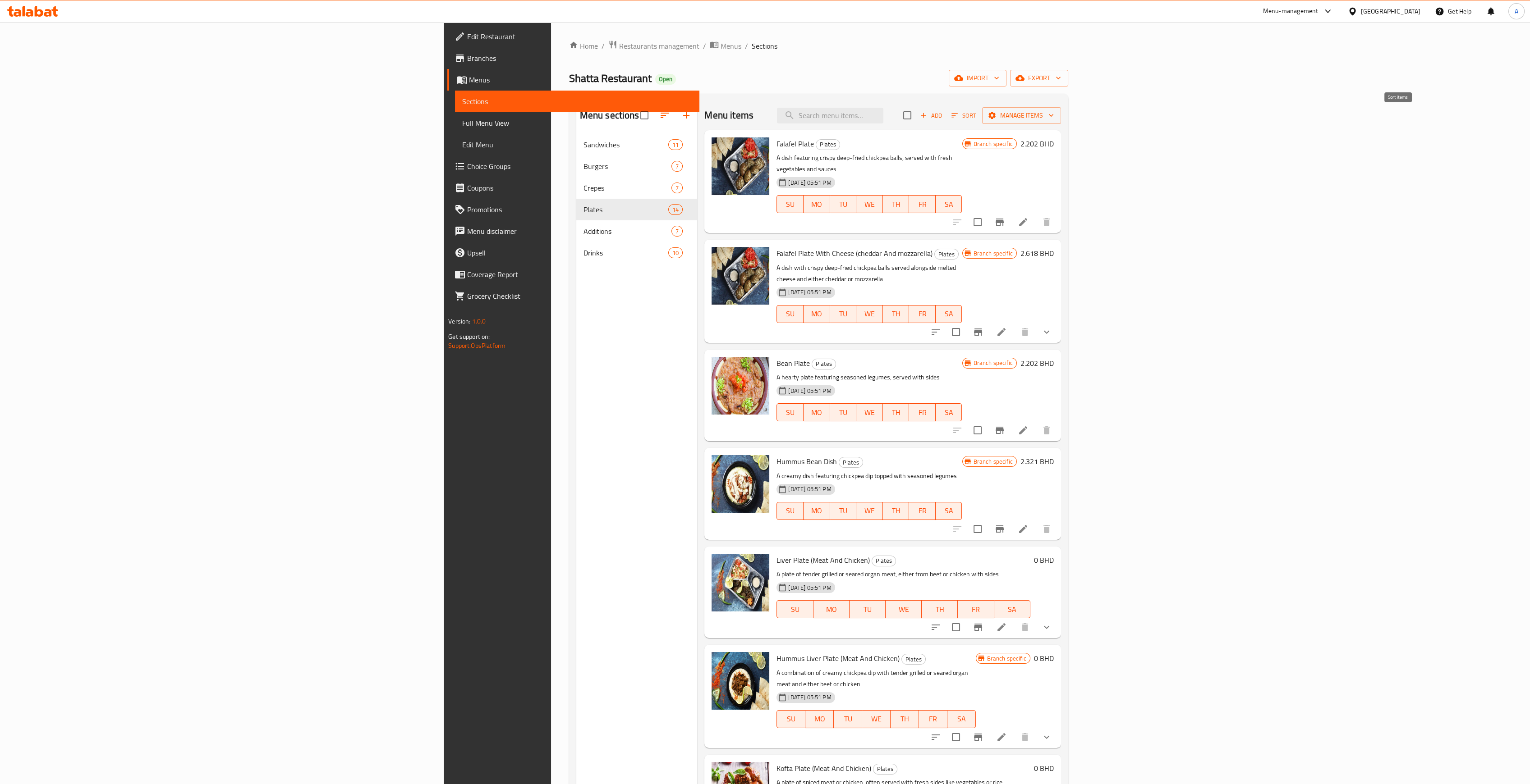
click at [976, 116] on span "Sort" at bounding box center [964, 115] width 25 height 10
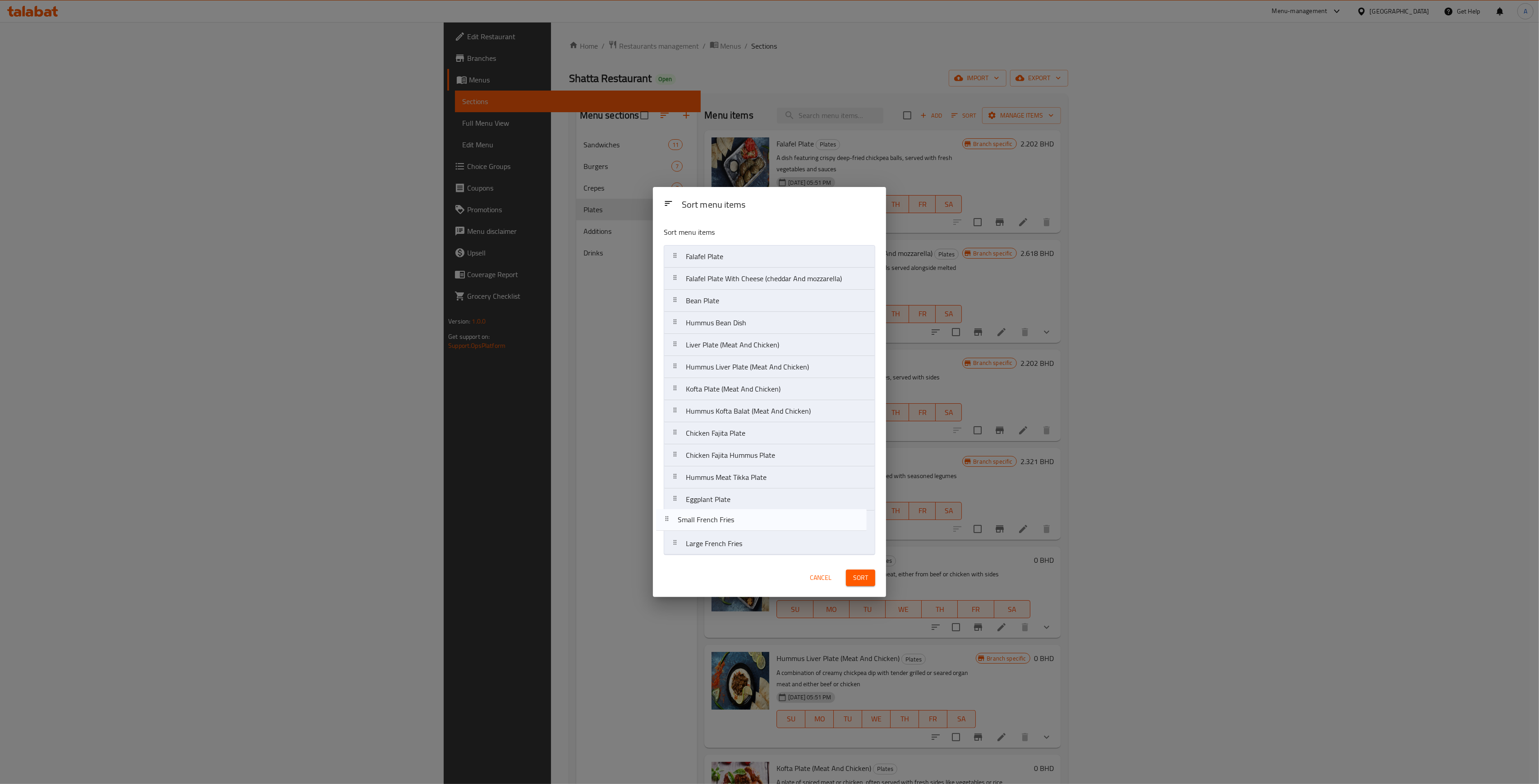
drag, startPoint x: 735, startPoint y: 548, endPoint x: 724, endPoint y: 523, distance: 27.3
click at [724, 523] on nav "Falafel Plate Falafel Plate With Cheese (cheddar And mozzarella) Bean Plate Hum…" at bounding box center [770, 400] width 211 height 310
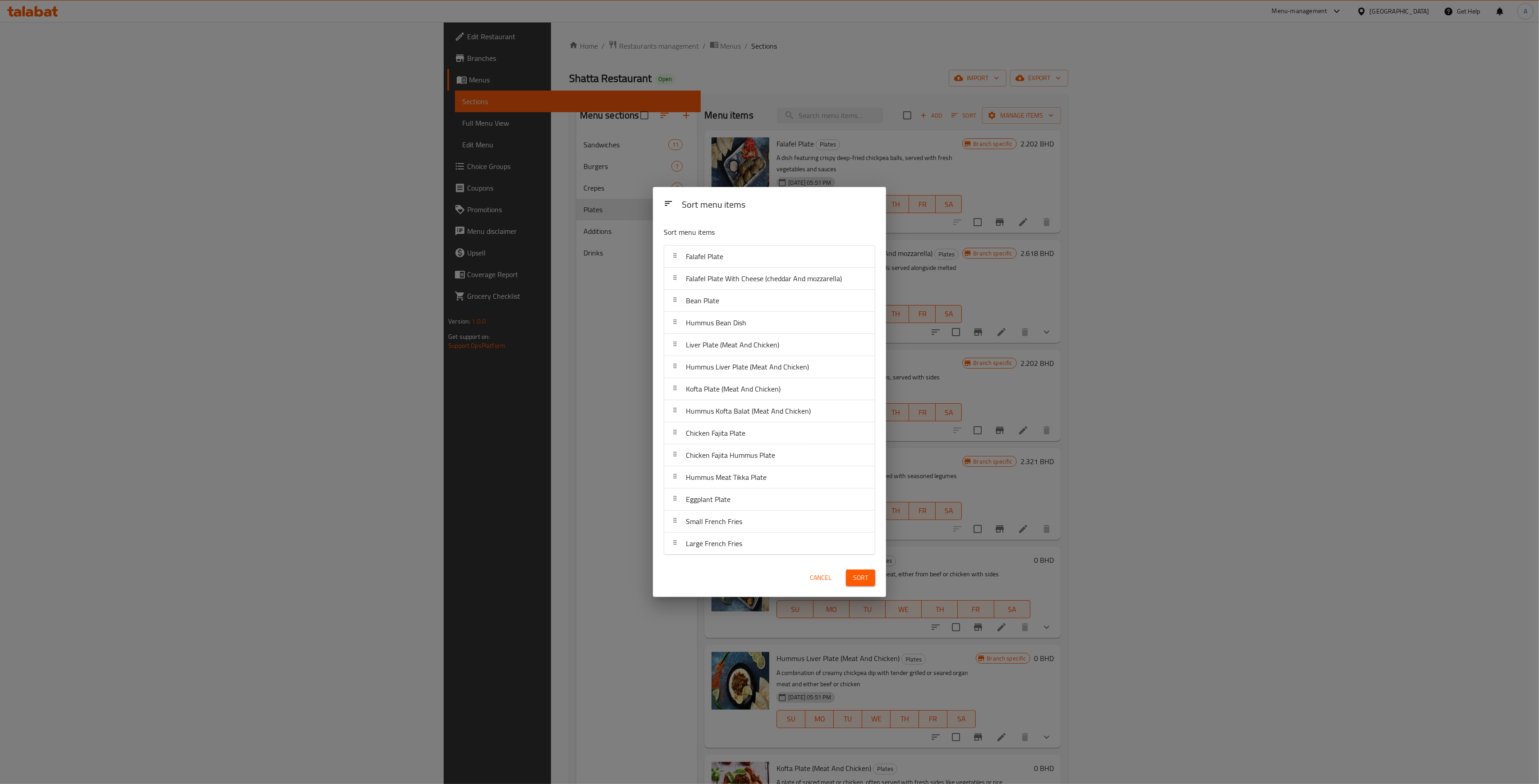
click at [869, 576] on button "Sort" at bounding box center [860, 578] width 29 height 17
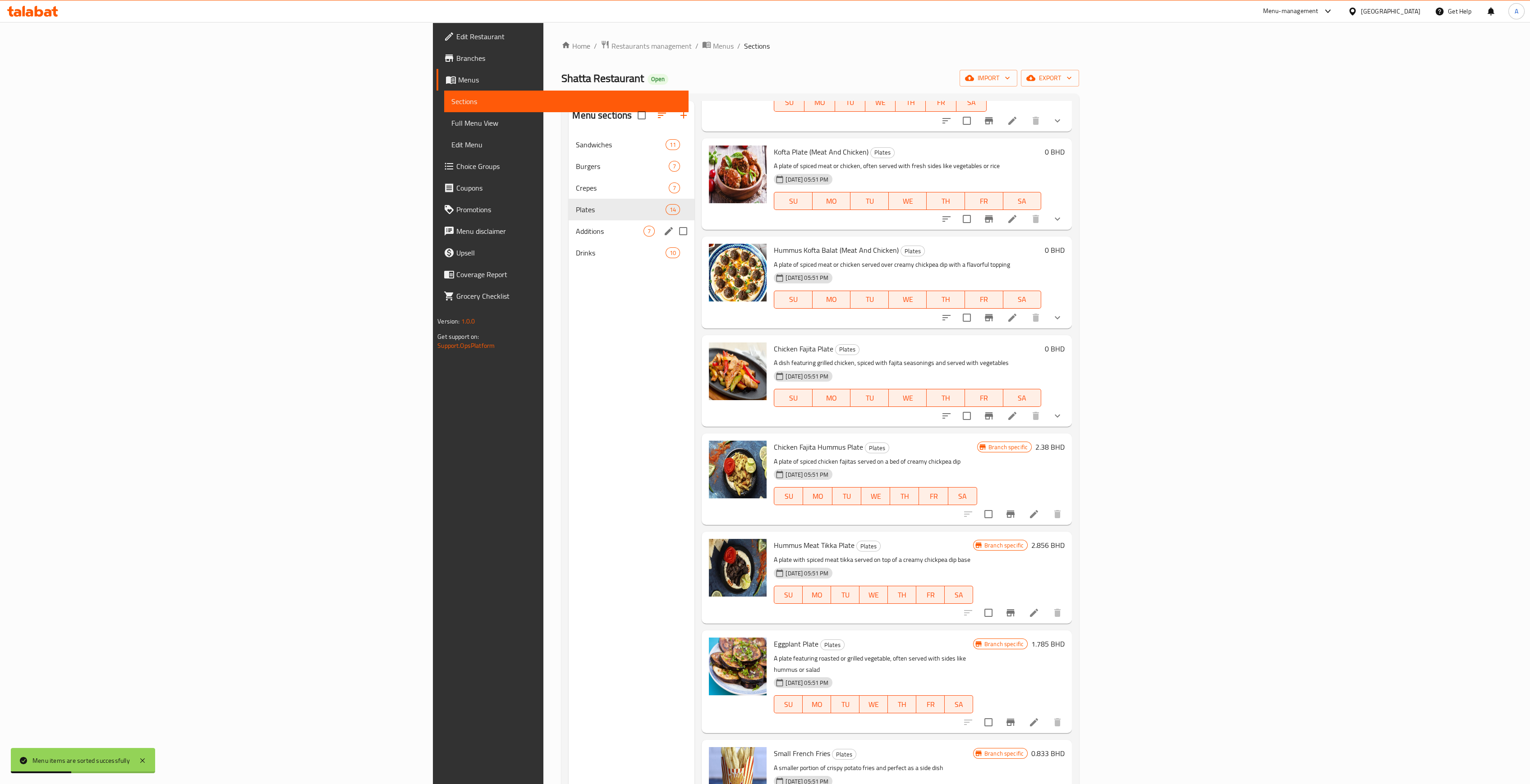
click at [576, 234] on span "Additions" at bounding box center [609, 231] width 68 height 11
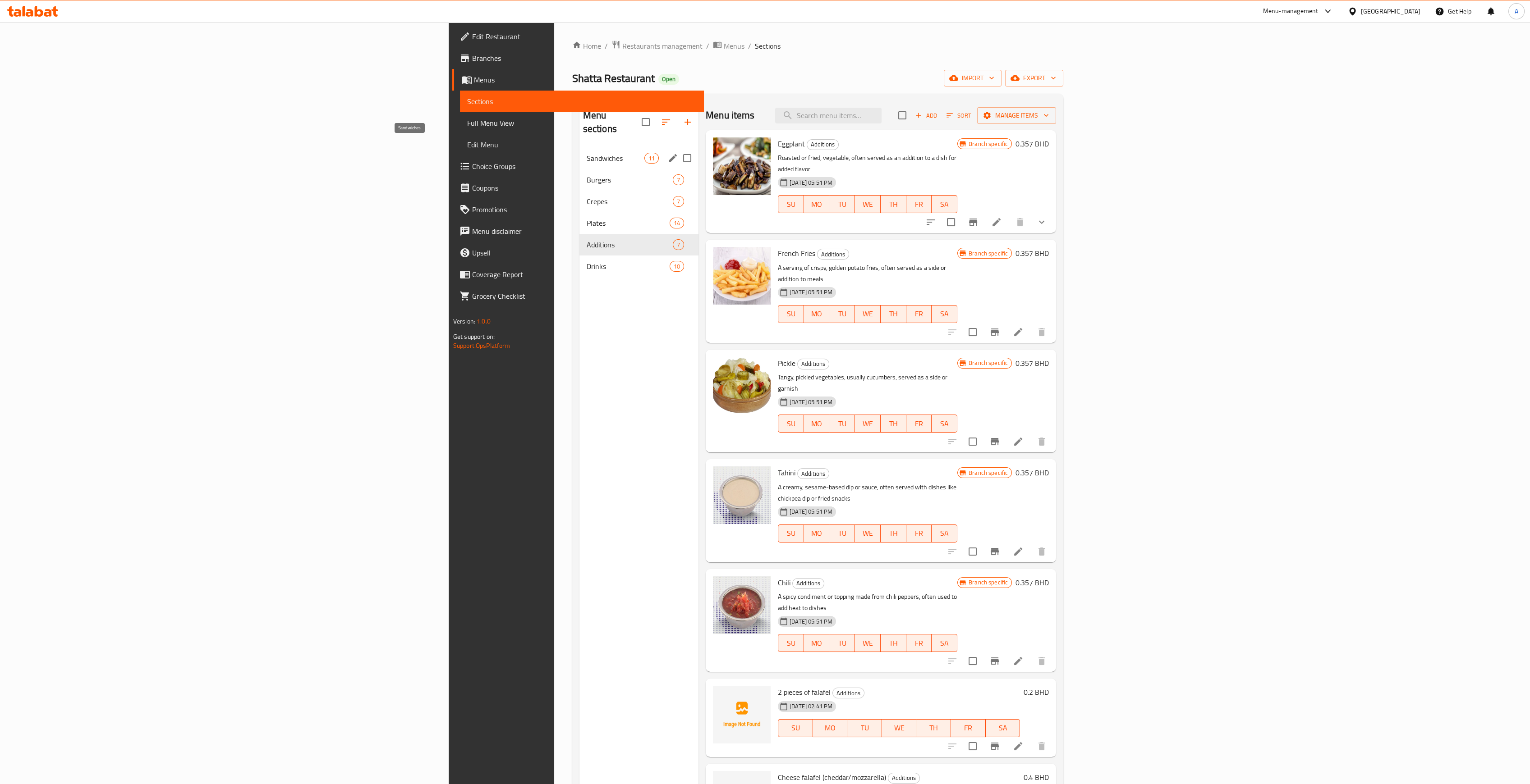
click at [587, 153] on span "Sandwiches" at bounding box center [615, 158] width 58 height 11
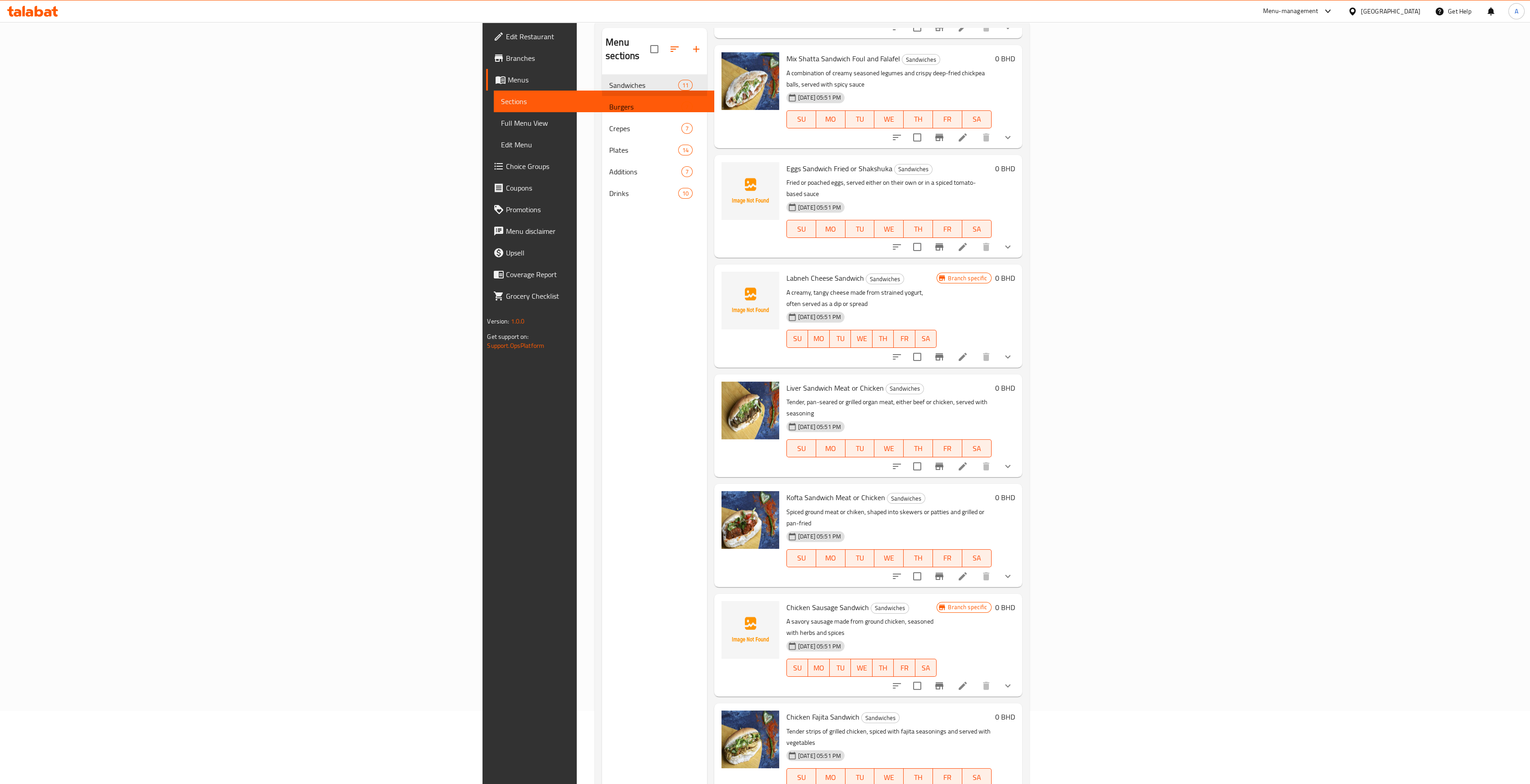
scroll to position [126, 0]
